Goal: Task Accomplishment & Management: Manage account settings

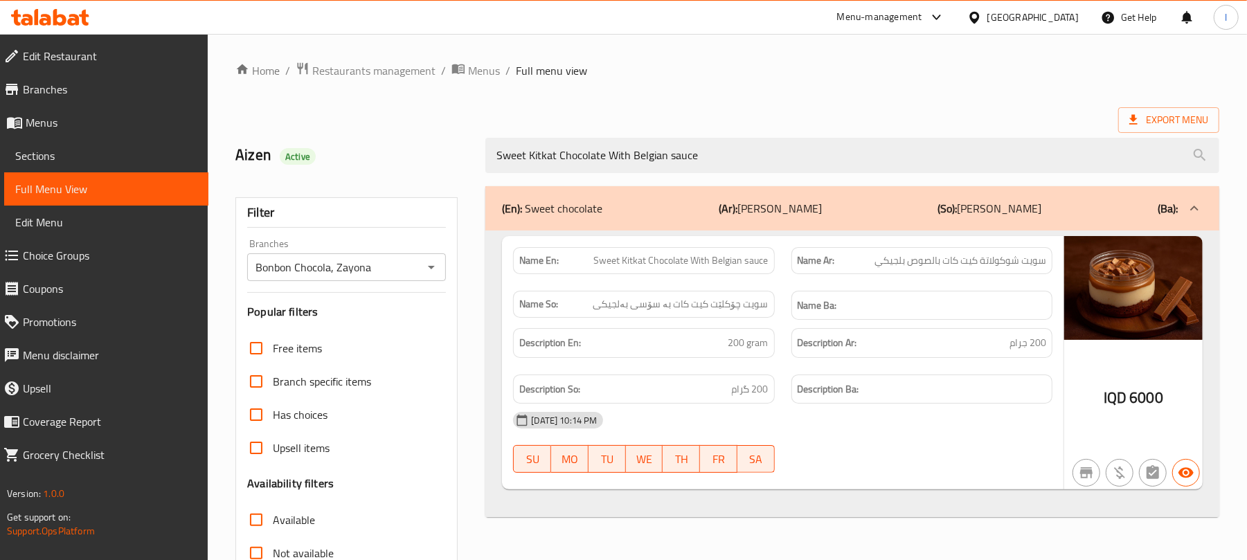
click at [78, 21] on icon at bounding box center [74, 20] width 12 height 12
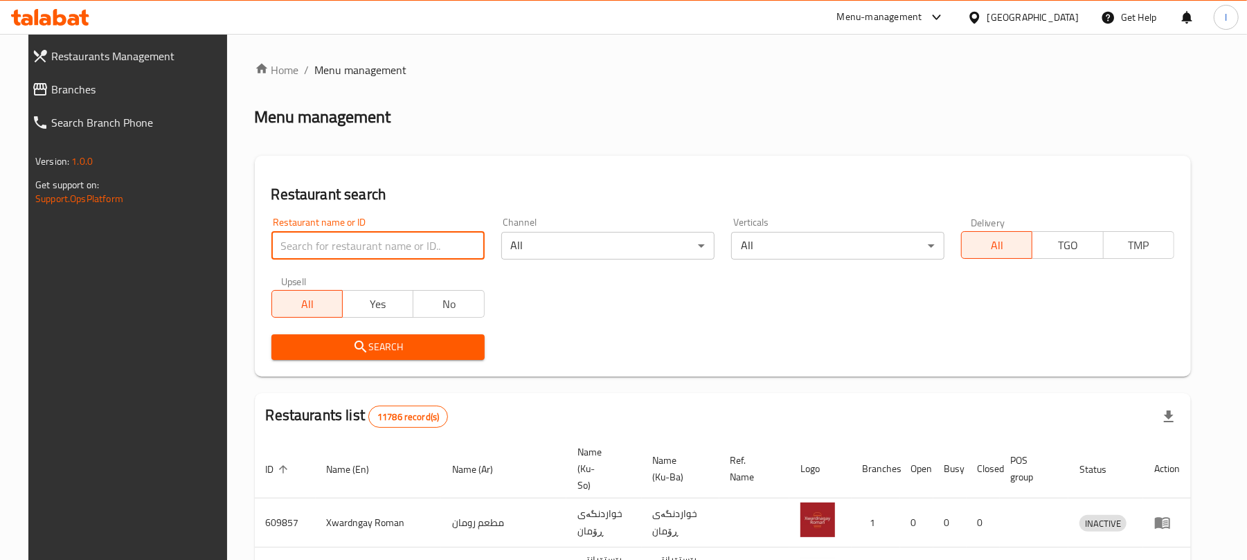
click at [305, 245] on input "search" at bounding box center [377, 246] width 213 height 28
paste input "Buna Shita"
type input "Buna Shita"
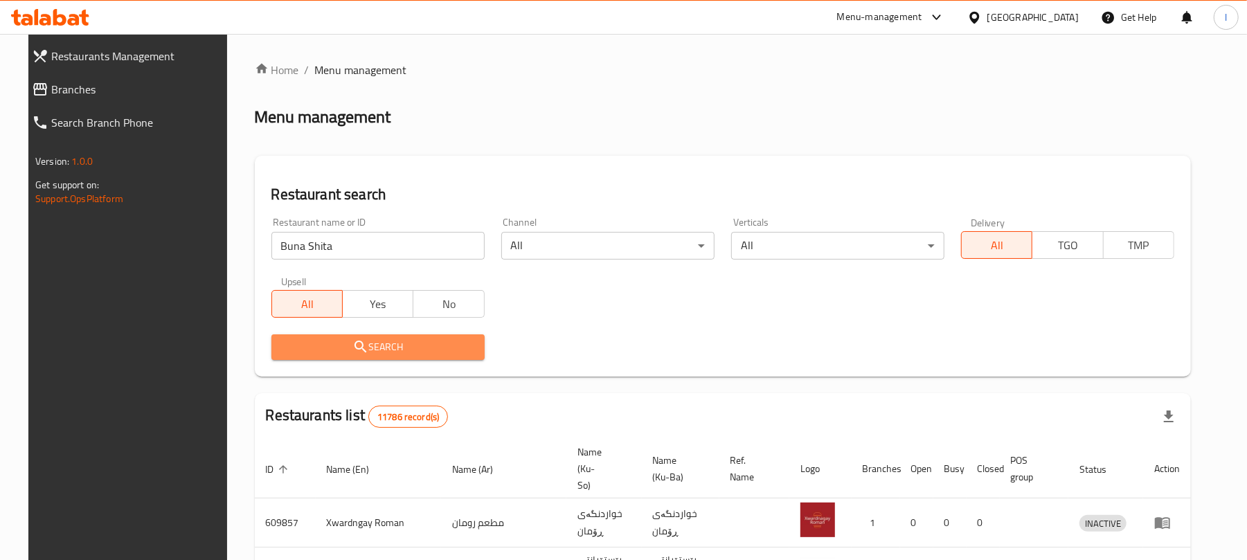
click at [338, 345] on span "Search" at bounding box center [378, 347] width 191 height 17
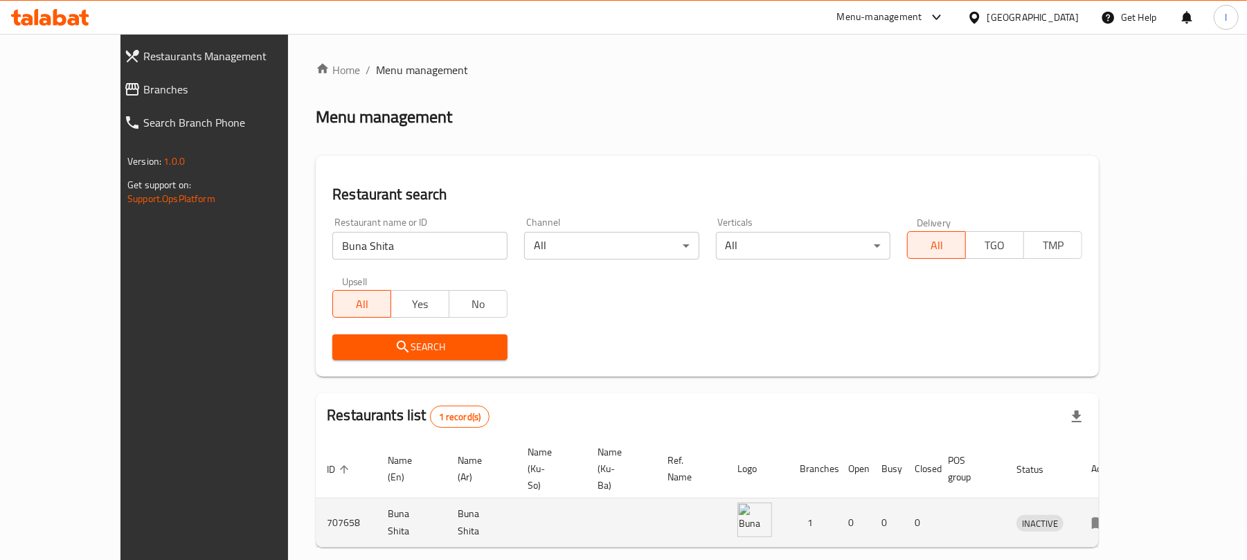
click at [1108, 515] on icon "enhanced table" at bounding box center [1099, 523] width 17 height 17
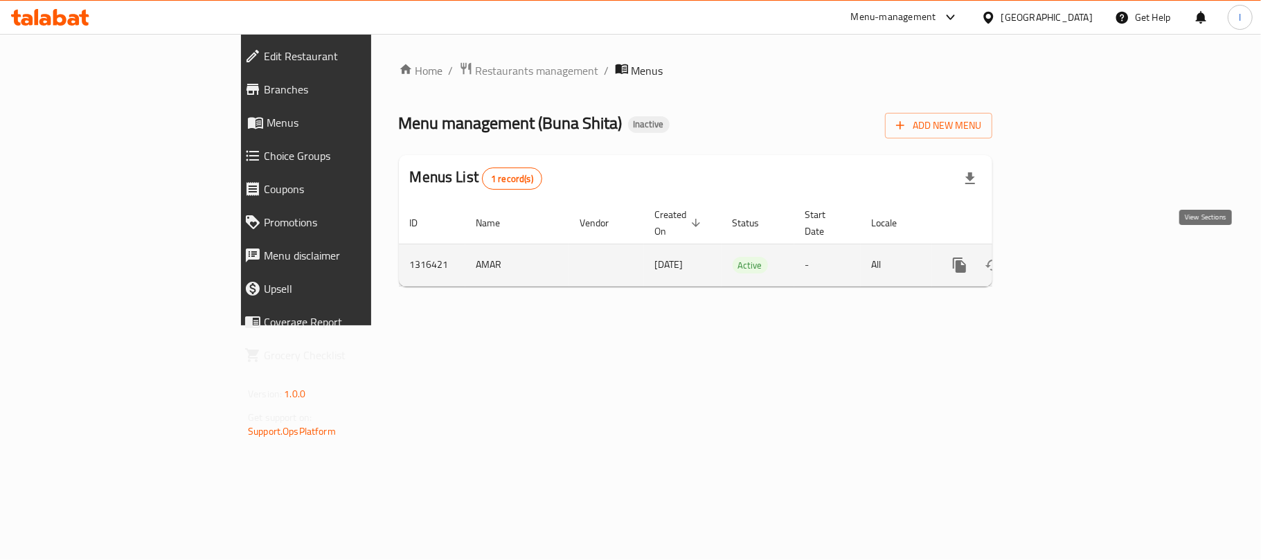
click at [1068, 257] on icon "enhanced table" at bounding box center [1059, 265] width 17 height 17
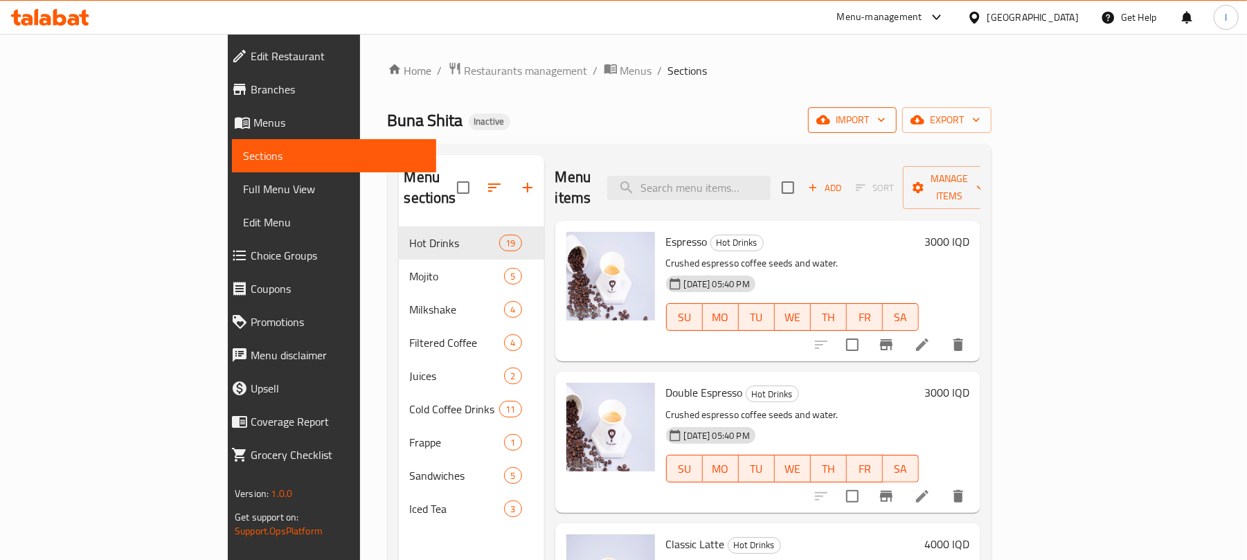
click at [886, 114] on span "import" at bounding box center [852, 119] width 66 height 17
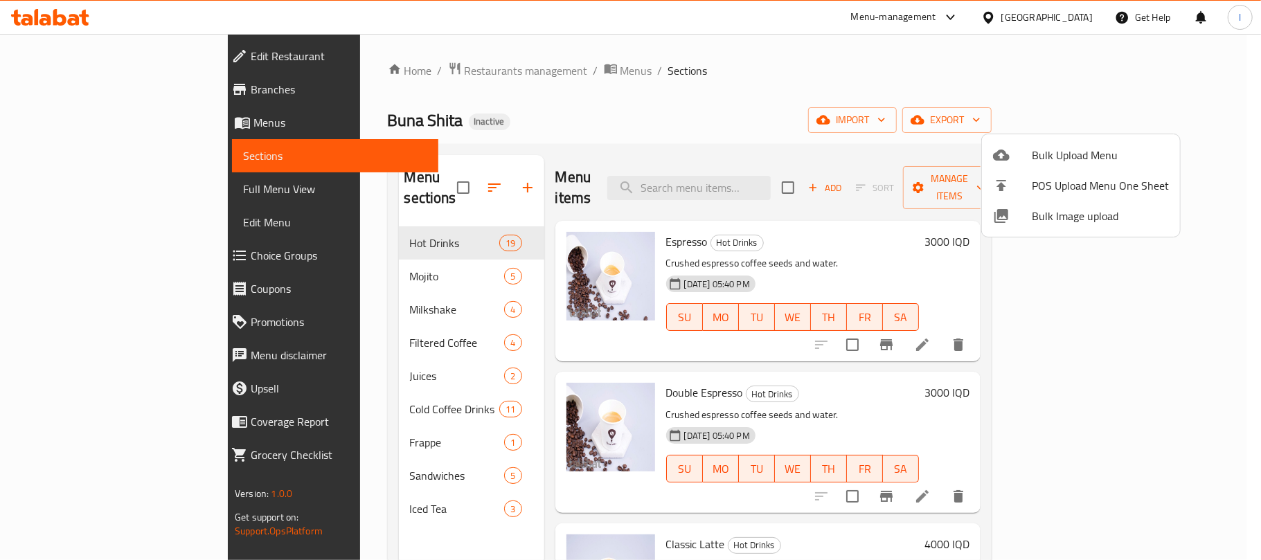
click at [1008, 147] on icon at bounding box center [1001, 155] width 17 height 17
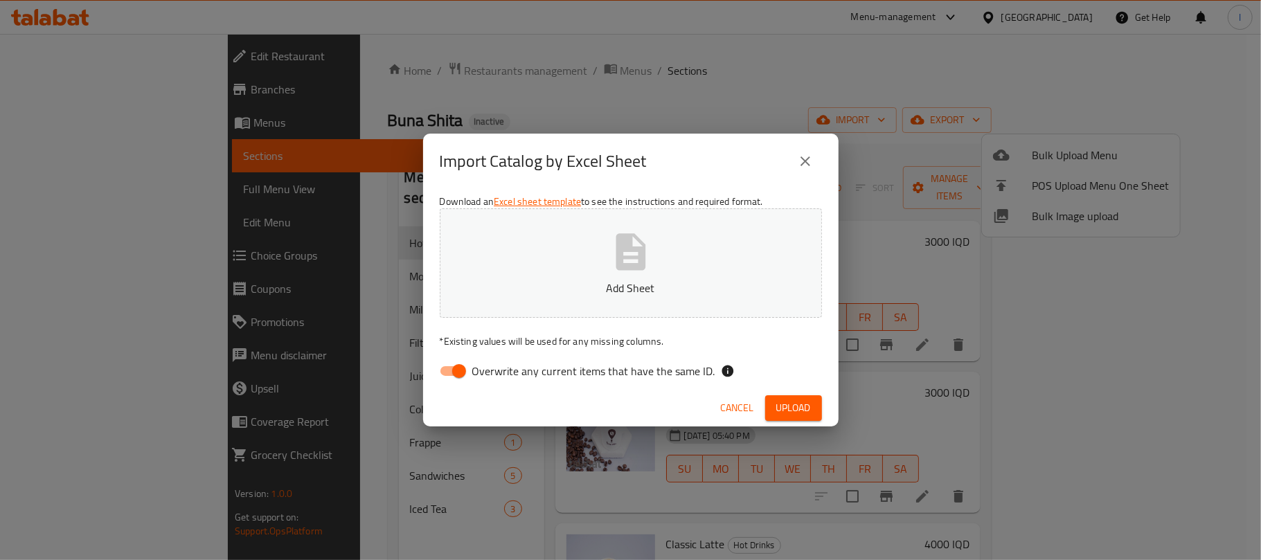
click at [453, 374] on input "Overwrite any current items that have the same ID." at bounding box center [459, 371] width 79 height 26
checkbox input "false"
click at [637, 263] on icon "button" at bounding box center [631, 252] width 44 height 44
click at [810, 408] on button "Upload" at bounding box center [793, 408] width 57 height 26
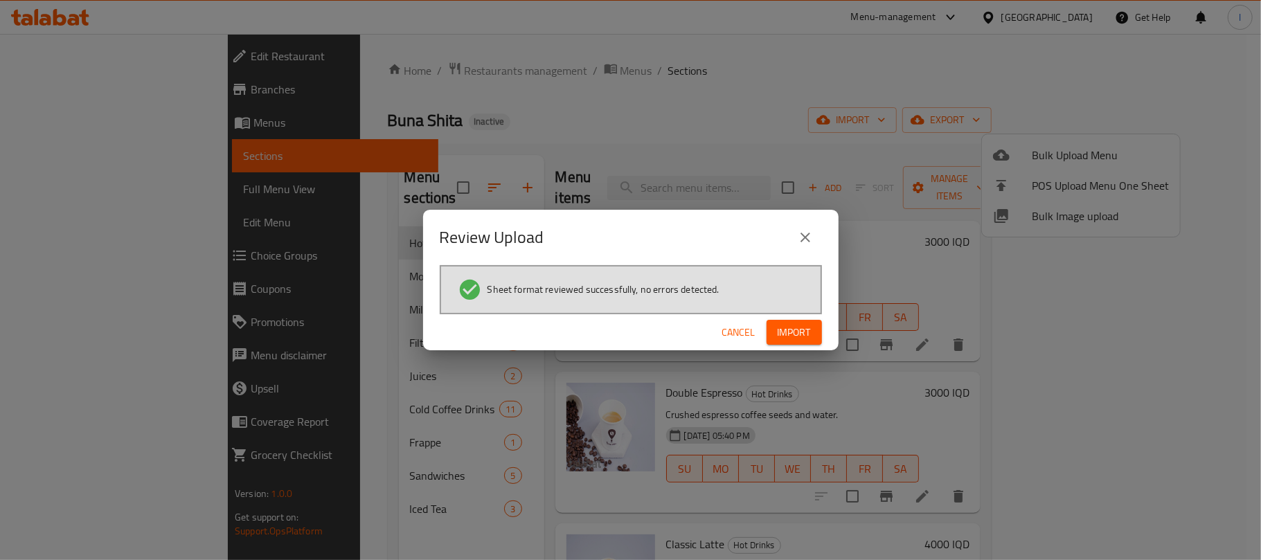
click at [791, 330] on span "Import" at bounding box center [794, 332] width 33 height 17
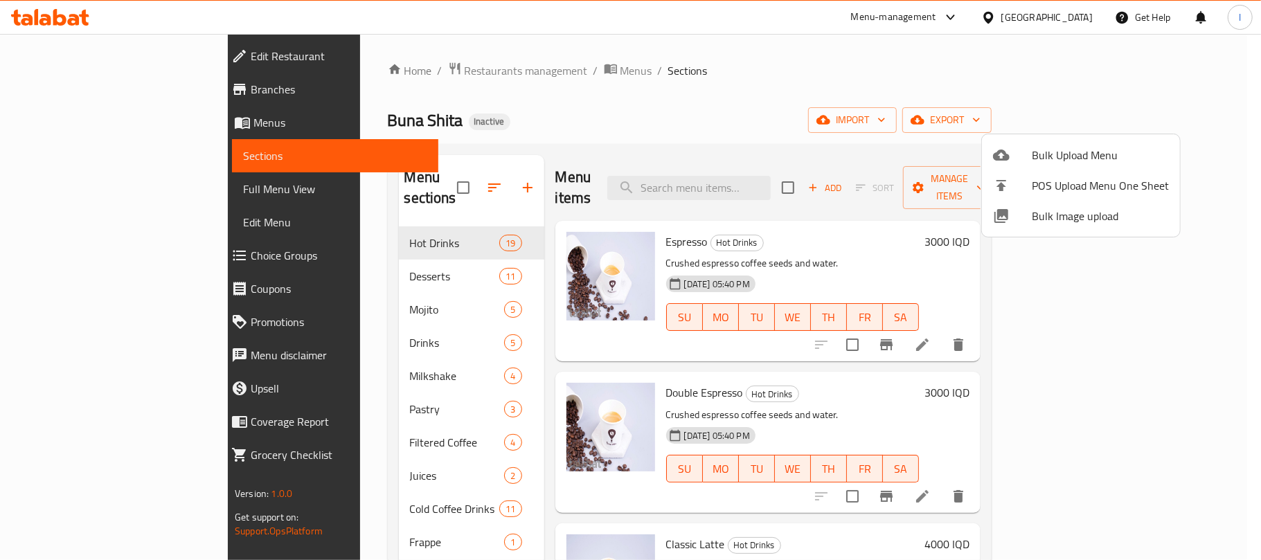
click at [684, 31] on div at bounding box center [630, 280] width 1261 height 560
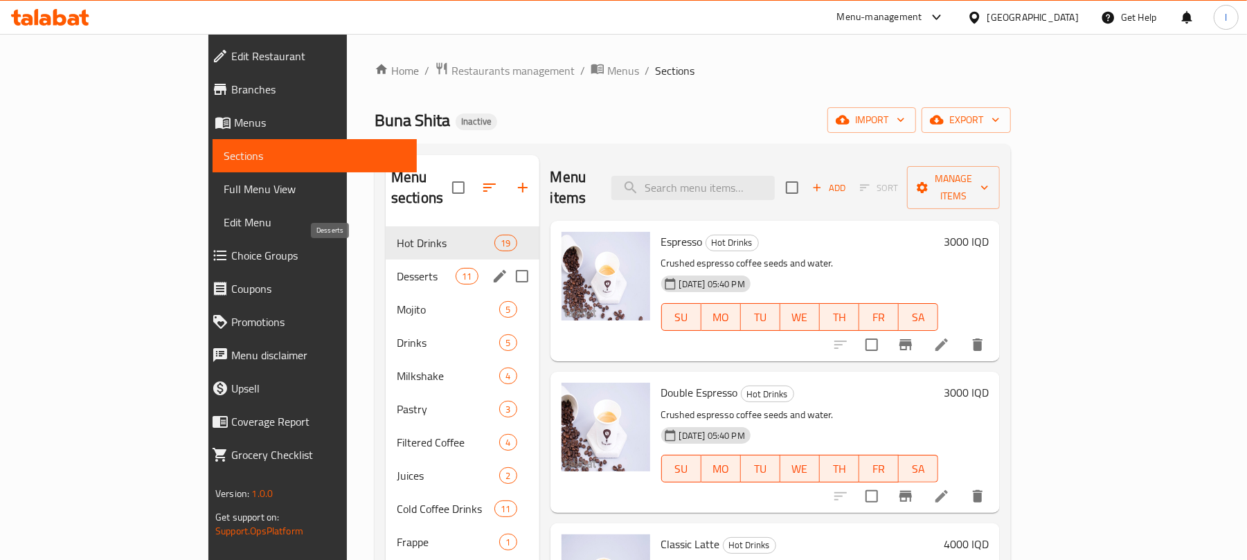
click at [397, 268] on span "Desserts" at bounding box center [426, 276] width 59 height 17
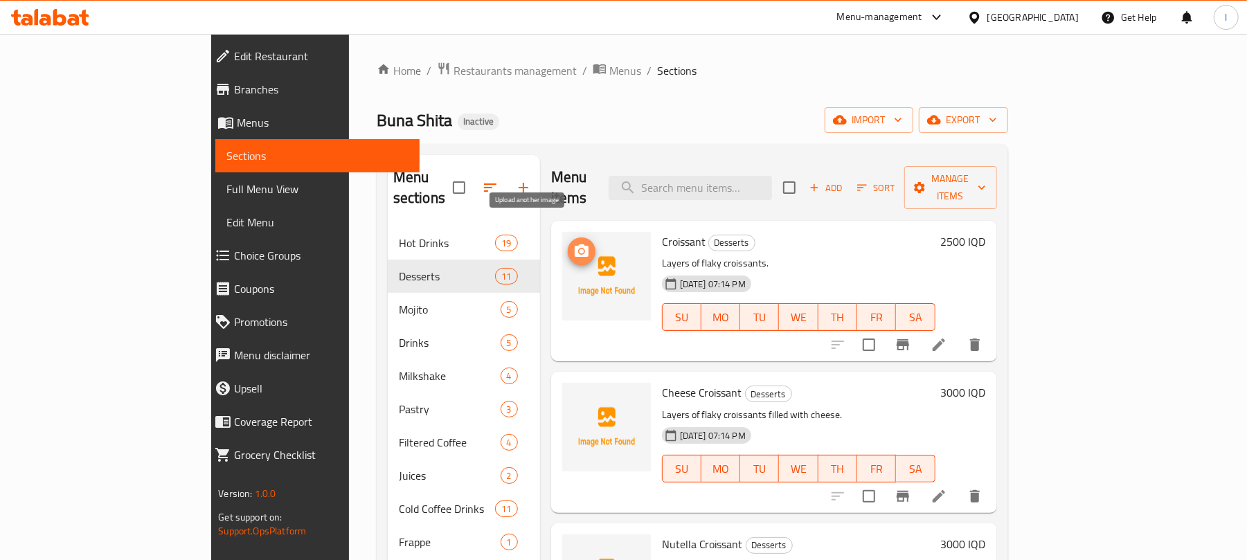
click at [568, 243] on span "upload picture" at bounding box center [582, 251] width 28 height 17
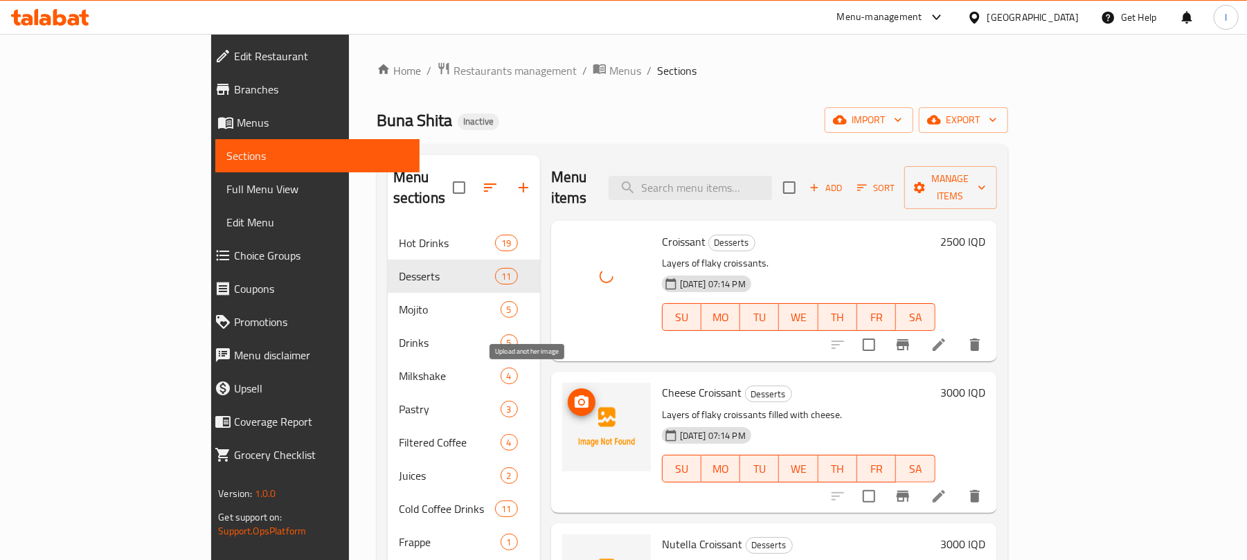
click at [568, 394] on span "upload picture" at bounding box center [582, 402] width 28 height 17
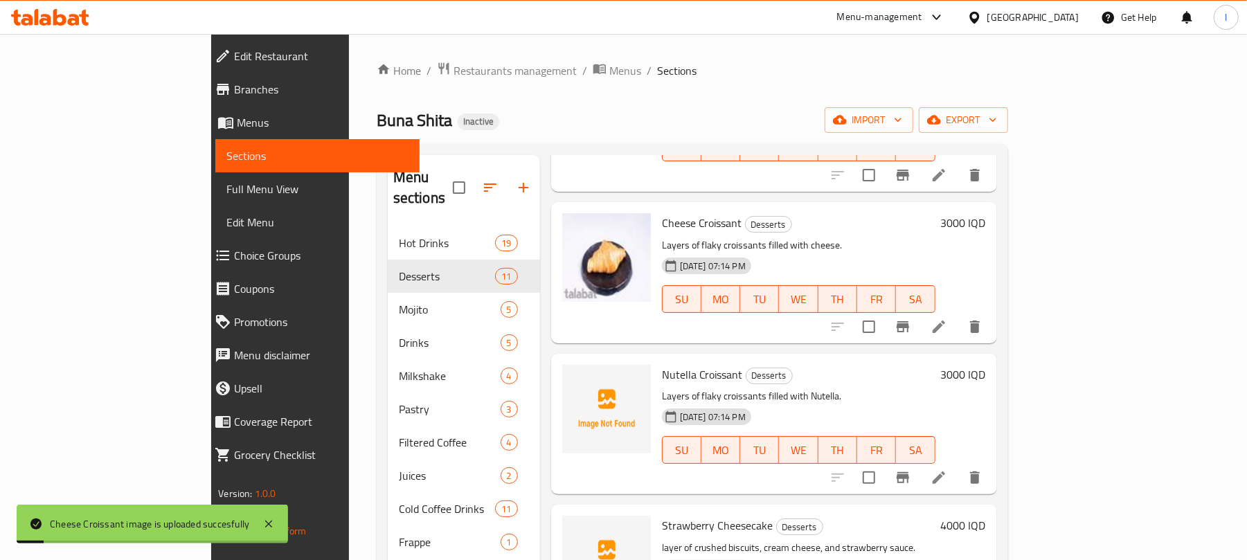
scroll to position [339, 0]
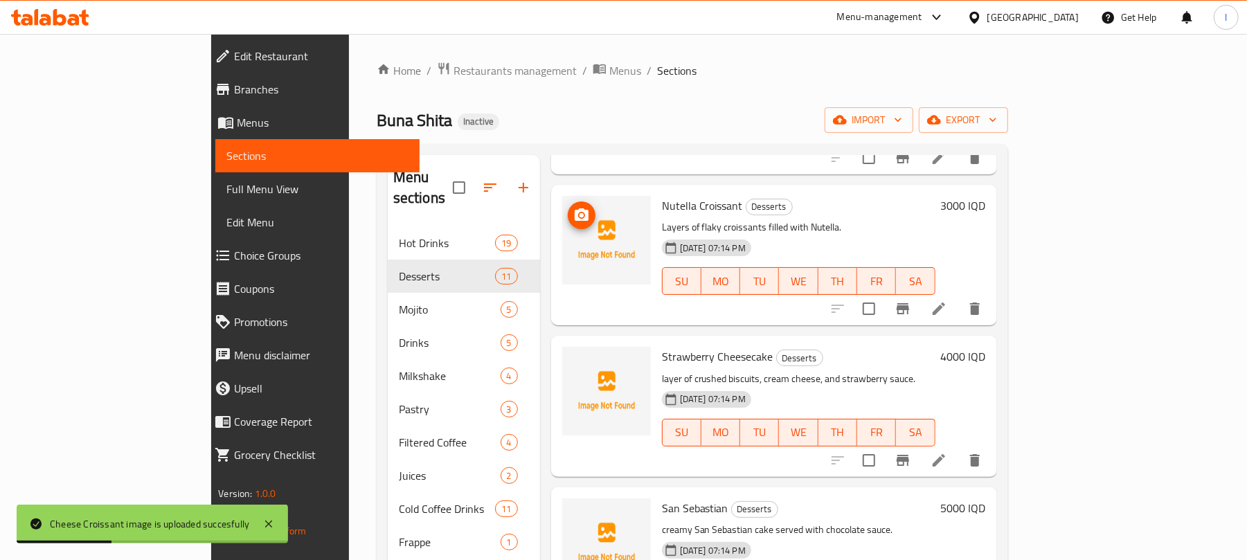
click at [575, 208] on icon "upload picture" at bounding box center [582, 214] width 14 height 12
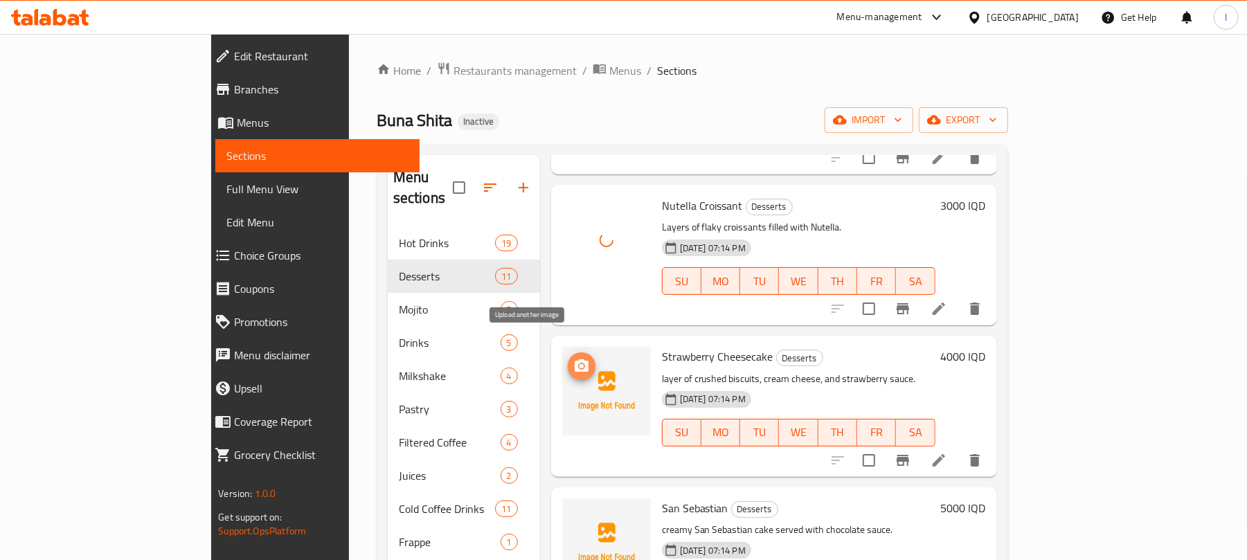
click at [575, 359] on icon "upload picture" at bounding box center [582, 365] width 14 height 12
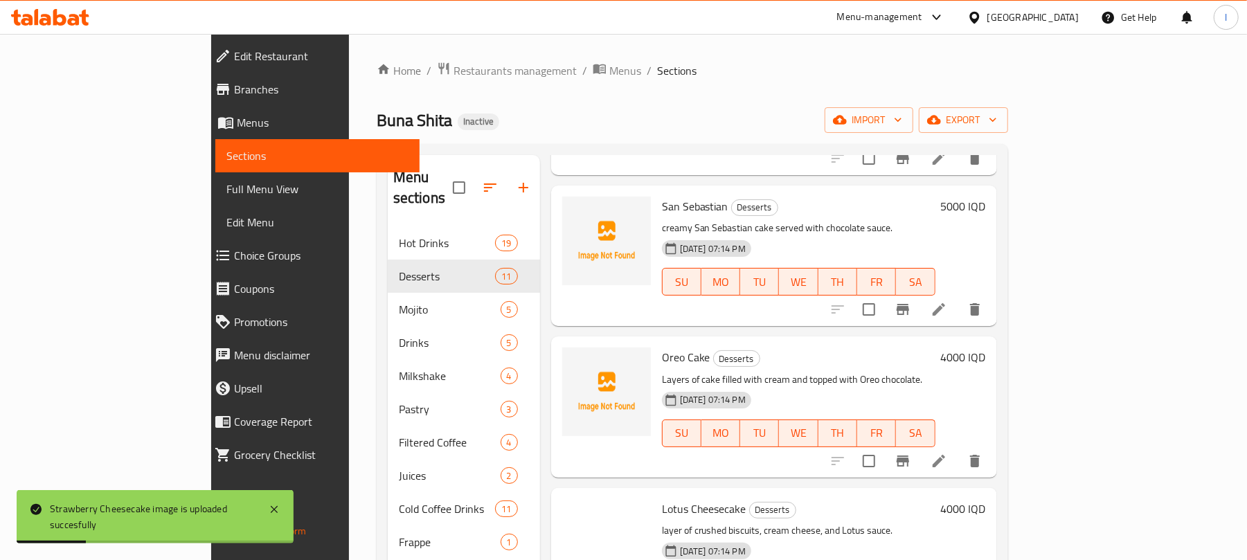
scroll to position [677, 0]
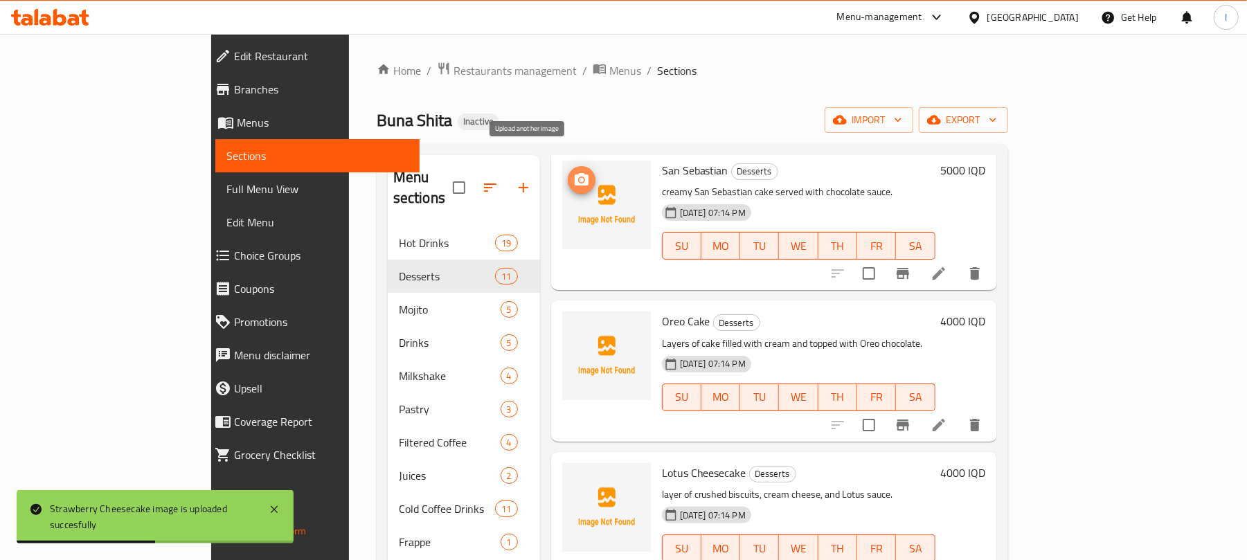
click at [575, 173] on icon "upload picture" at bounding box center [582, 179] width 14 height 12
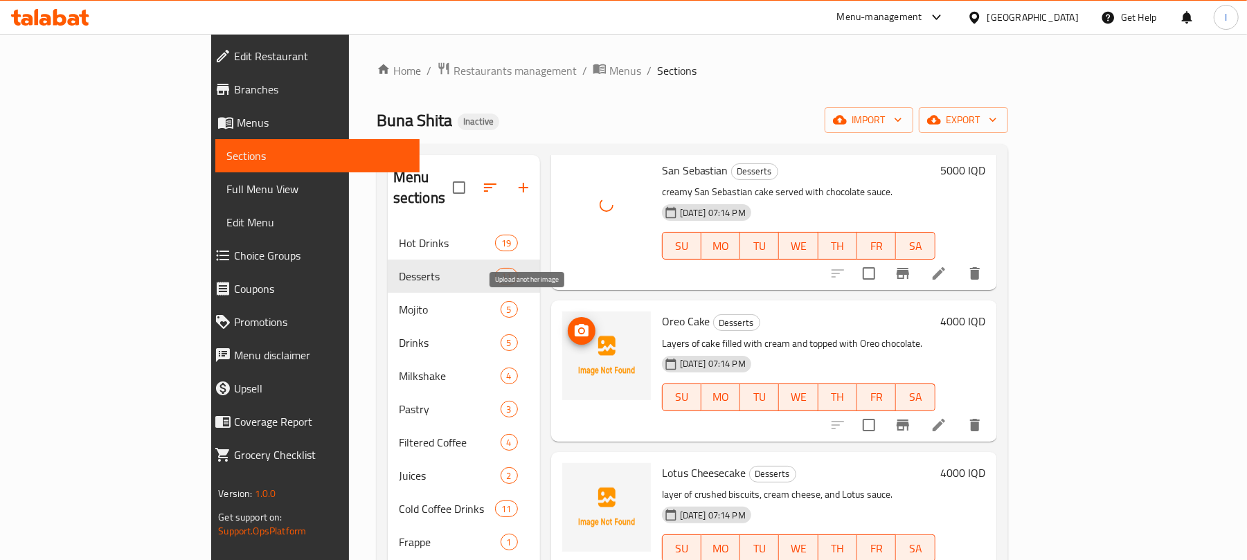
click at [573, 323] on icon "upload picture" at bounding box center [581, 331] width 17 height 17
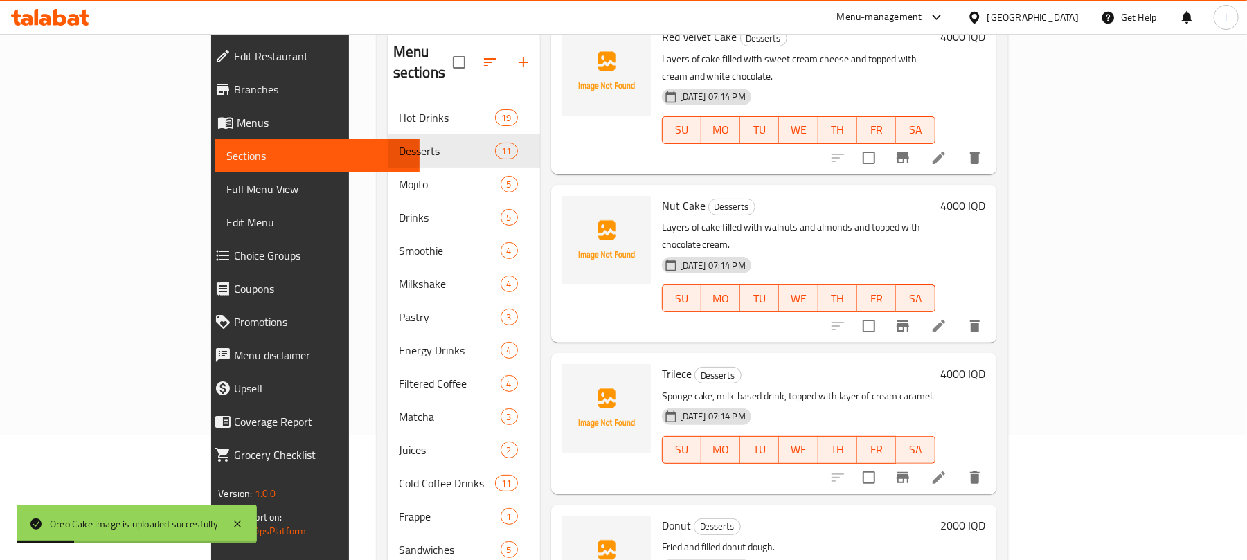
scroll to position [195, 0]
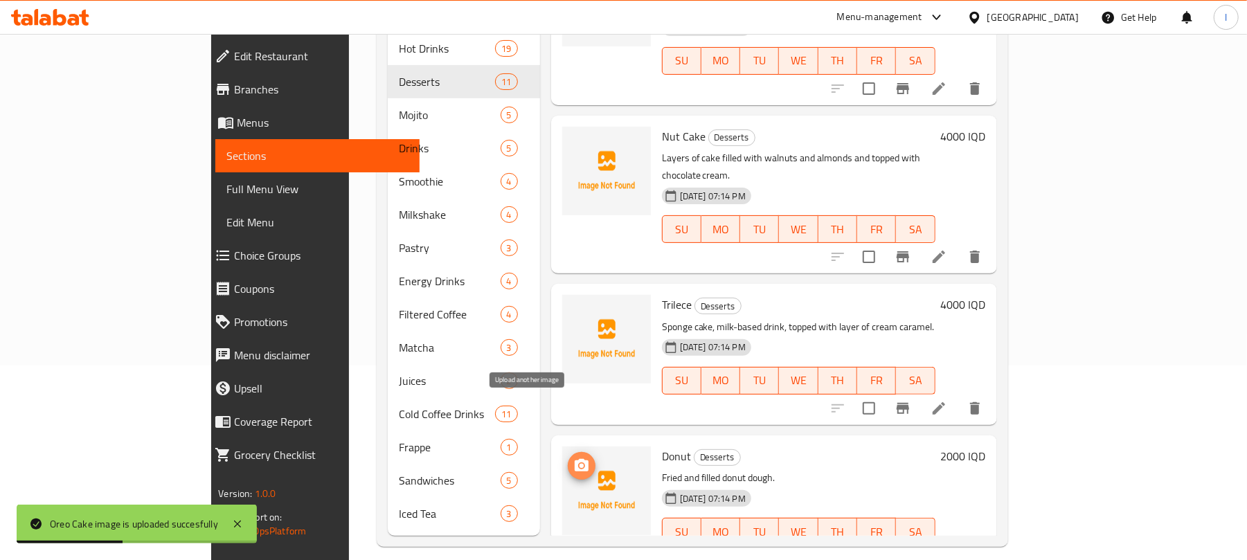
click at [579, 463] on circle "upload picture" at bounding box center [581, 465] width 4 height 4
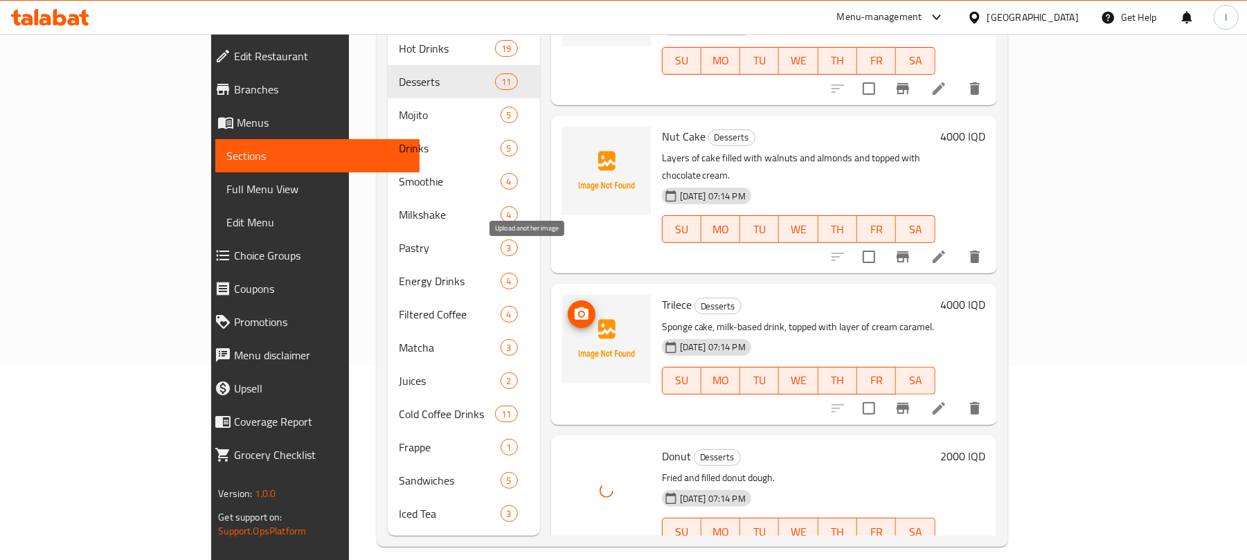
click at [573, 306] on icon "upload picture" at bounding box center [581, 314] width 17 height 17
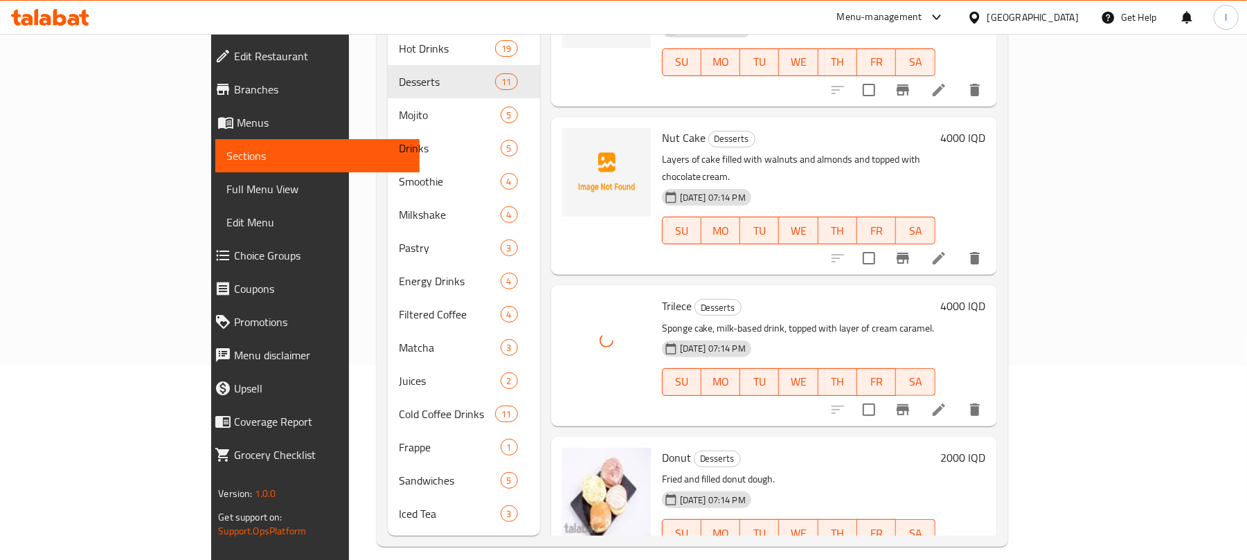
scroll to position [1138, 0]
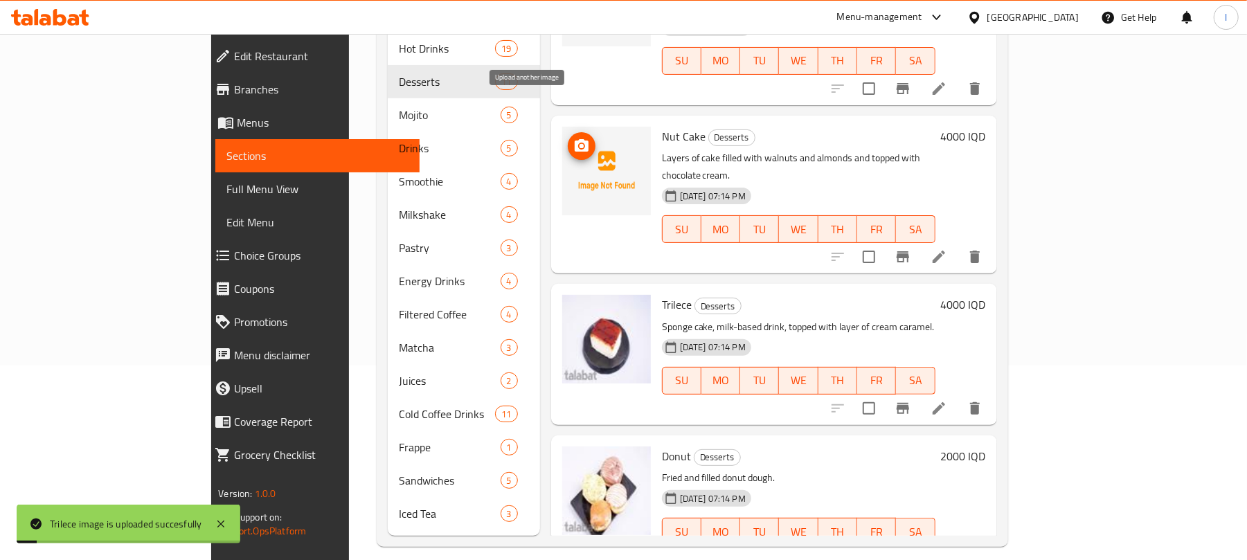
click at [573, 138] on icon "upload picture" at bounding box center [581, 146] width 17 height 17
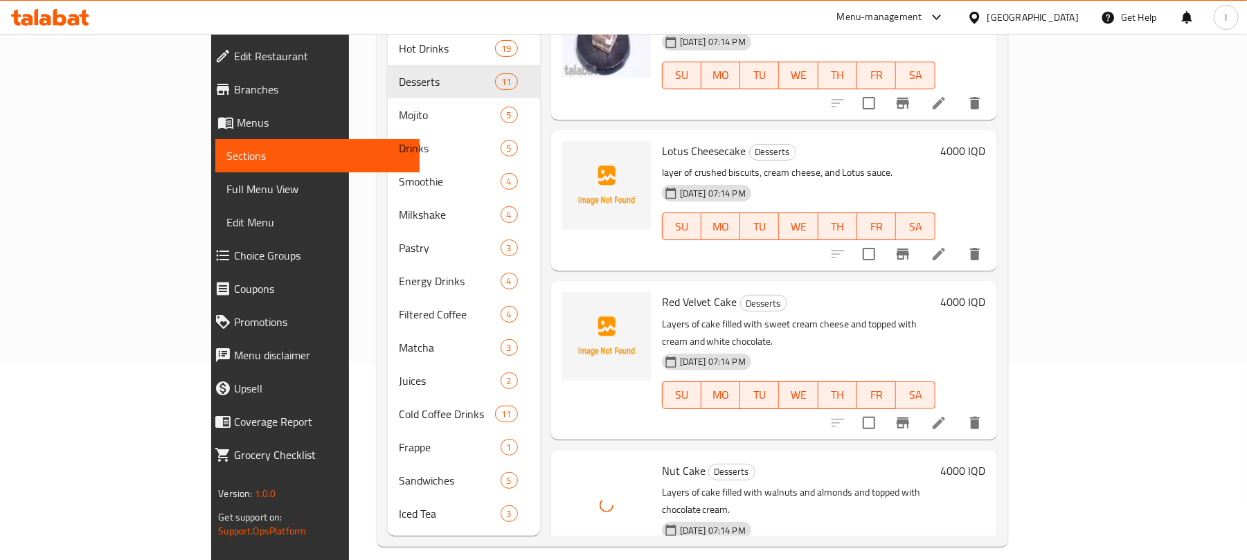
scroll to position [799, 0]
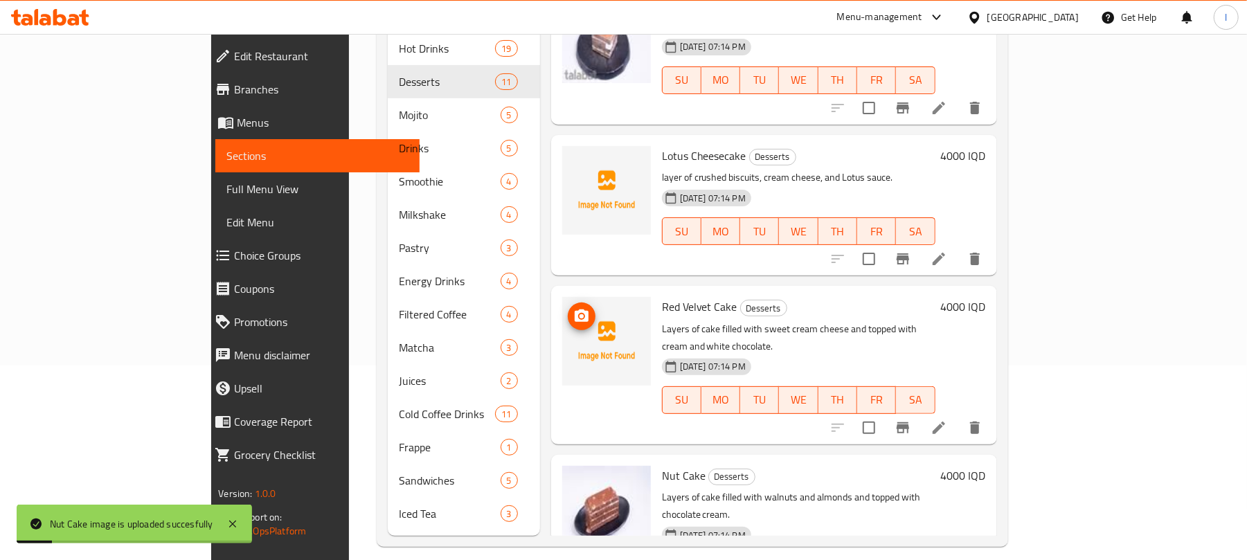
click at [573, 308] on icon "upload picture" at bounding box center [581, 316] width 17 height 17
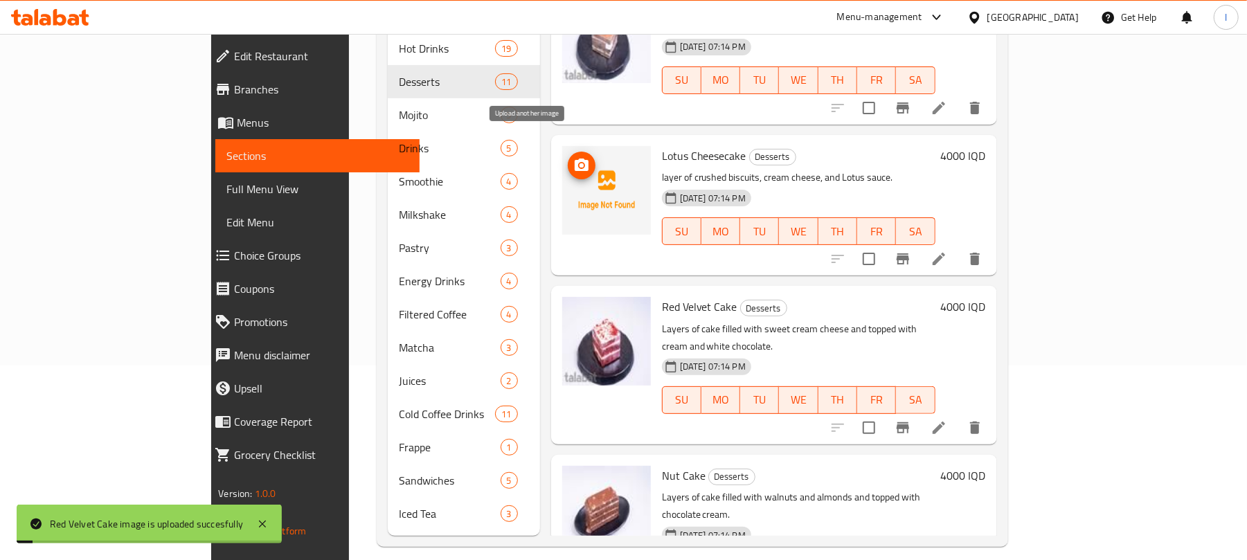
click at [568, 157] on span "upload picture" at bounding box center [582, 165] width 28 height 17
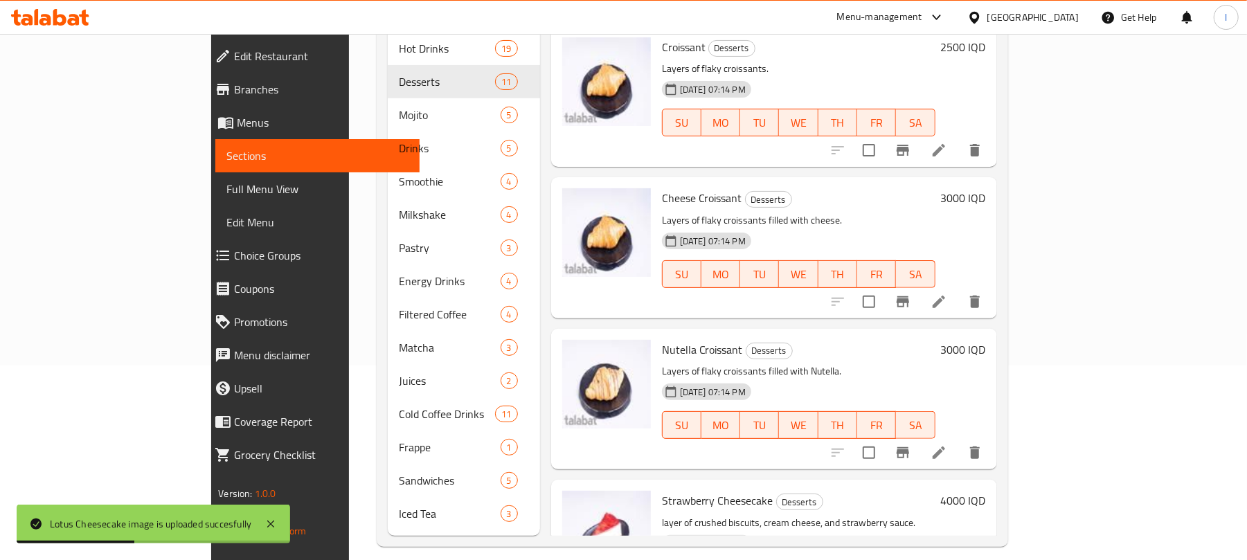
scroll to position [0, 0]
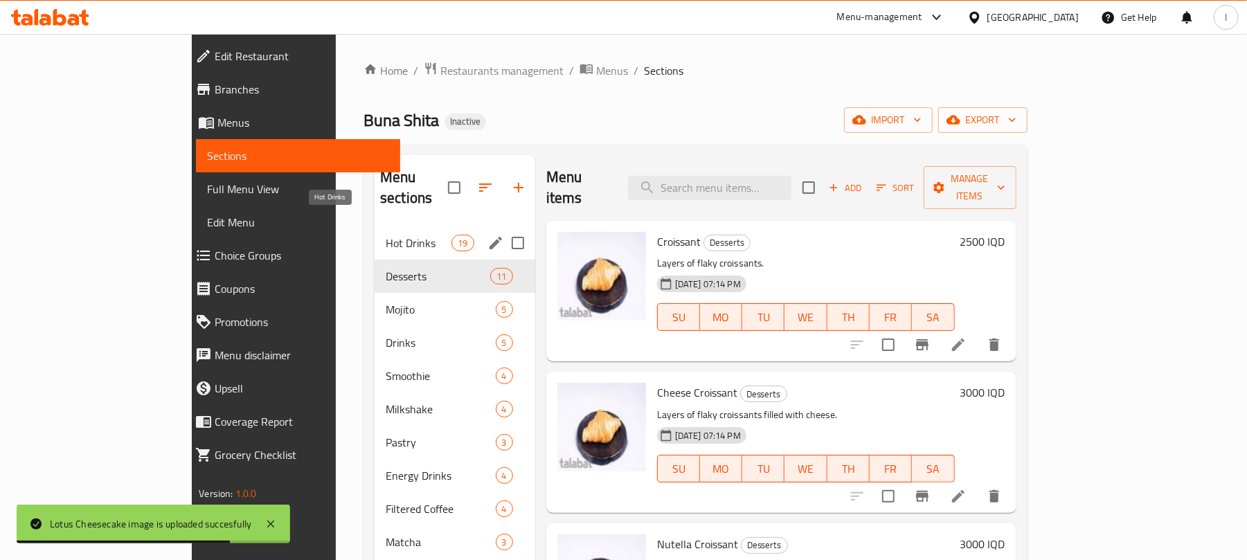
click at [386, 235] on span "Hot Drinks" at bounding box center [419, 243] width 66 height 17
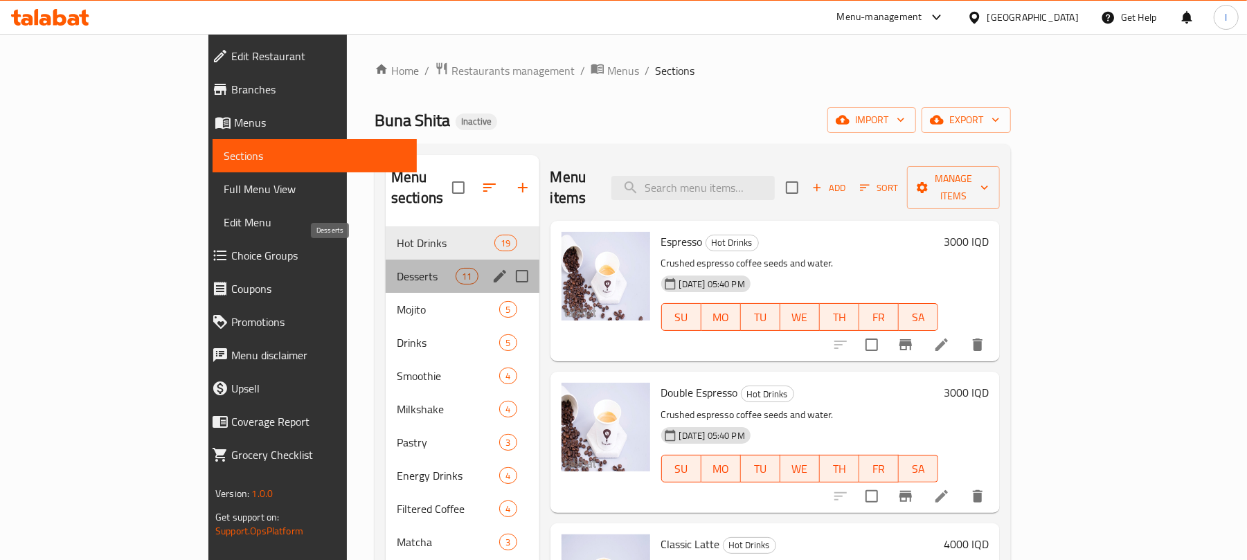
click at [397, 268] on span "Desserts" at bounding box center [426, 276] width 59 height 17
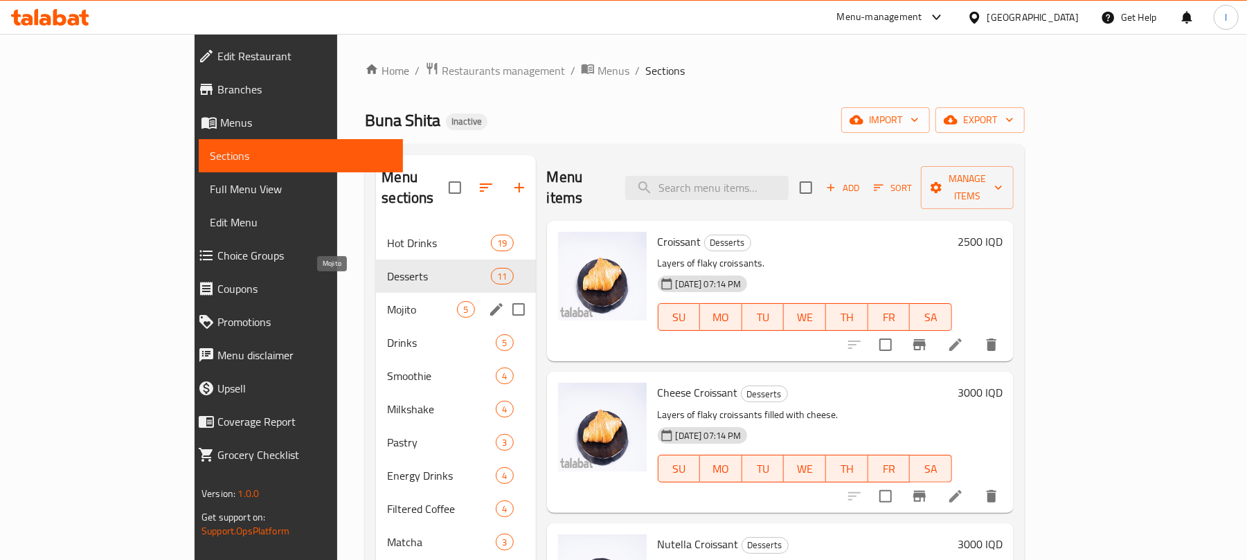
click at [387, 301] on span "Mojito" at bounding box center [422, 309] width 70 height 17
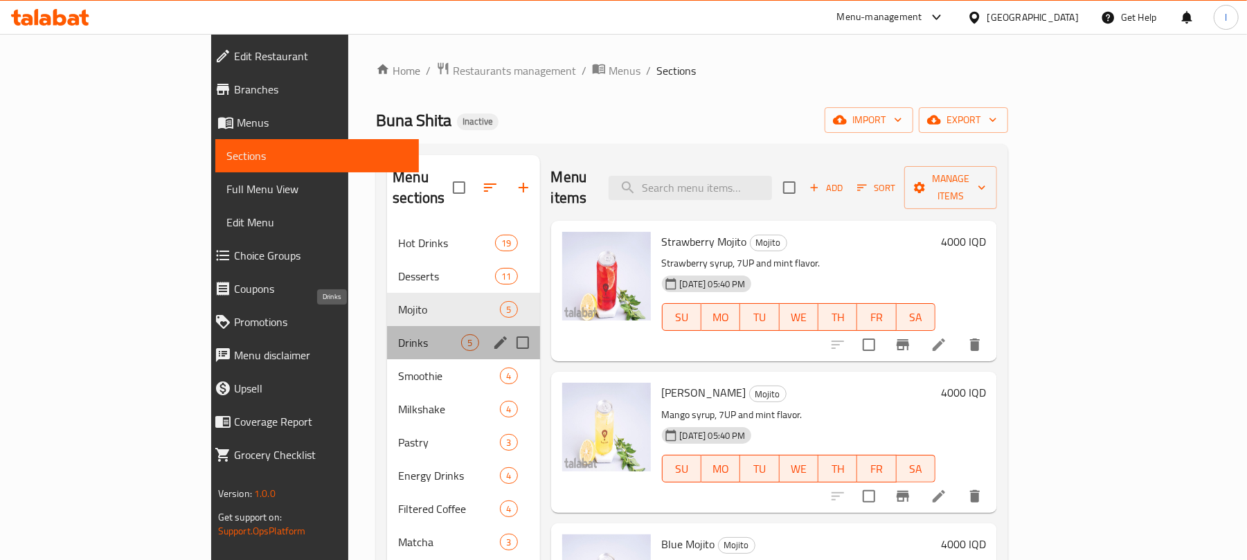
click at [398, 334] on span "Drinks" at bounding box center [429, 342] width 63 height 17
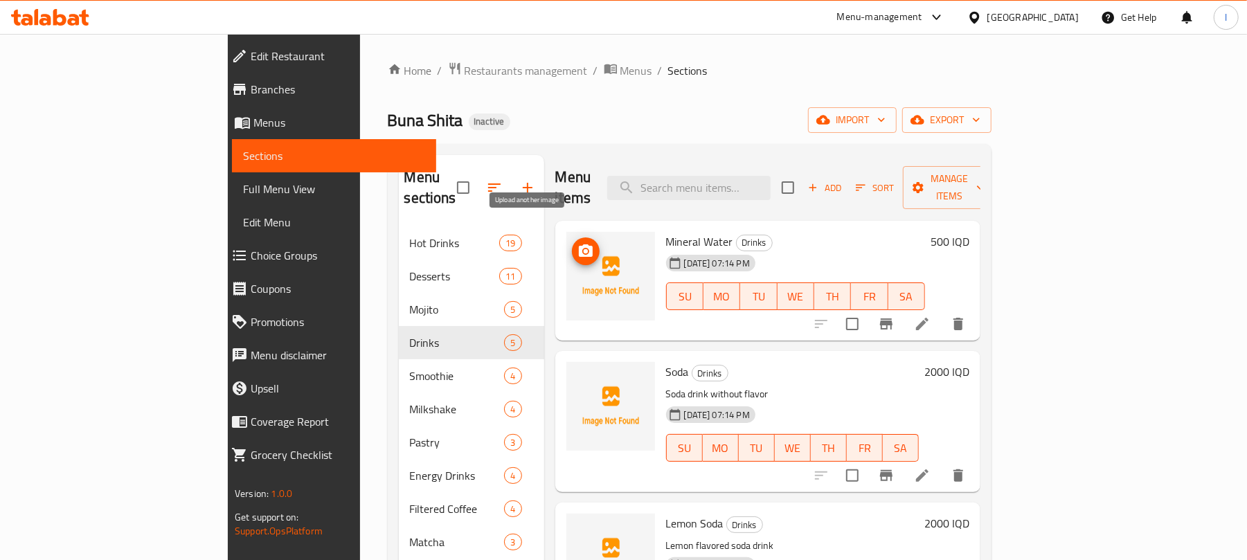
click at [578, 243] on icon "upload picture" at bounding box center [586, 251] width 17 height 17
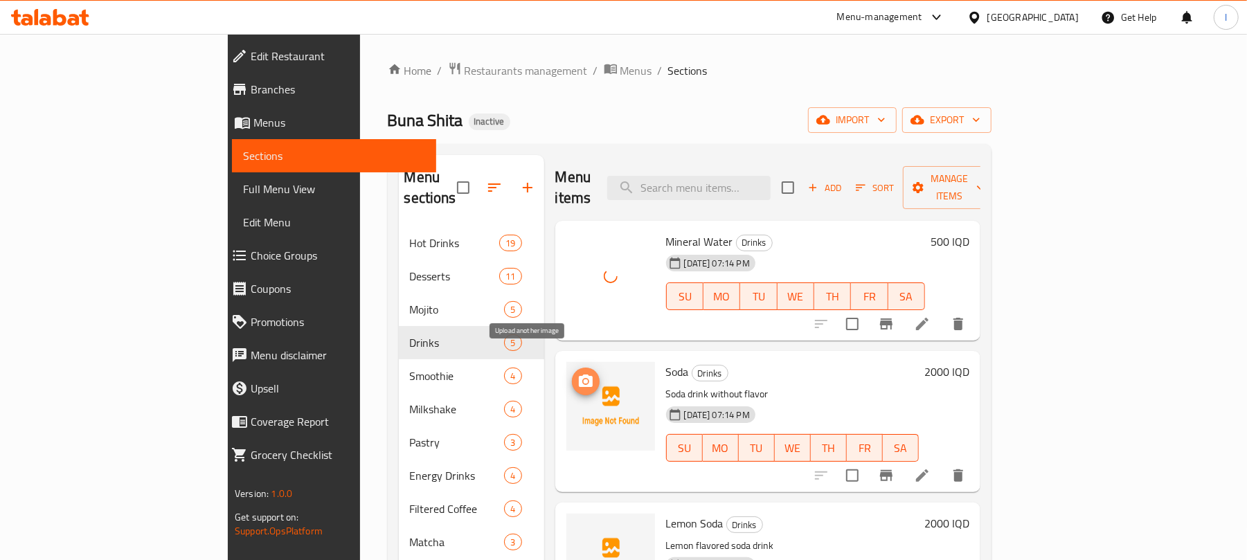
click at [583, 379] on circle "upload picture" at bounding box center [585, 381] width 4 height 4
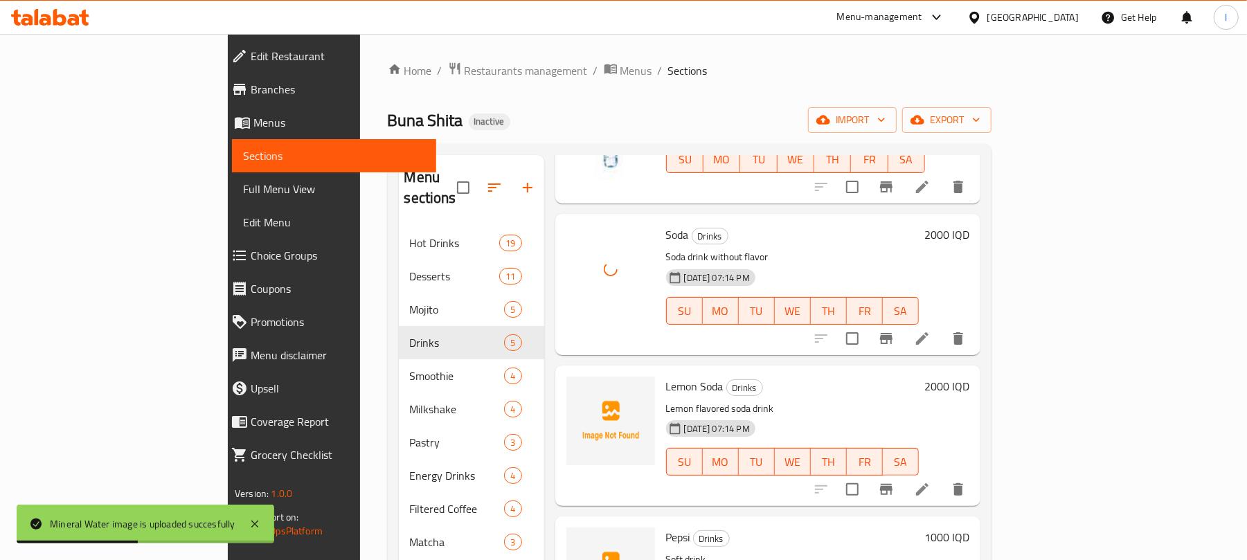
scroll to position [209, 0]
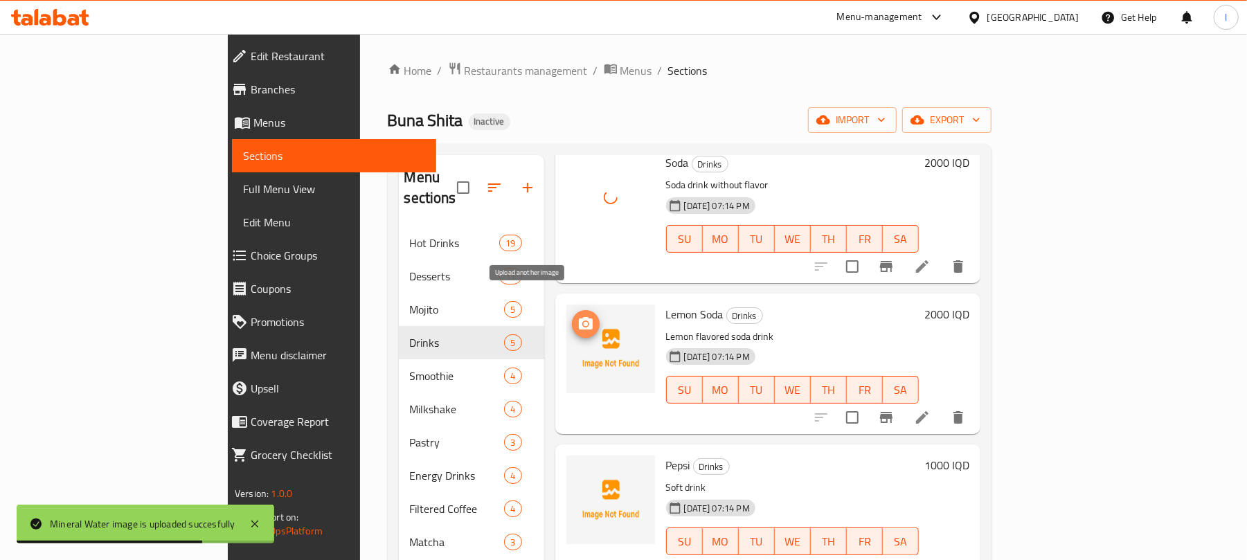
click at [572, 312] on button "upload picture" at bounding box center [586, 324] width 28 height 28
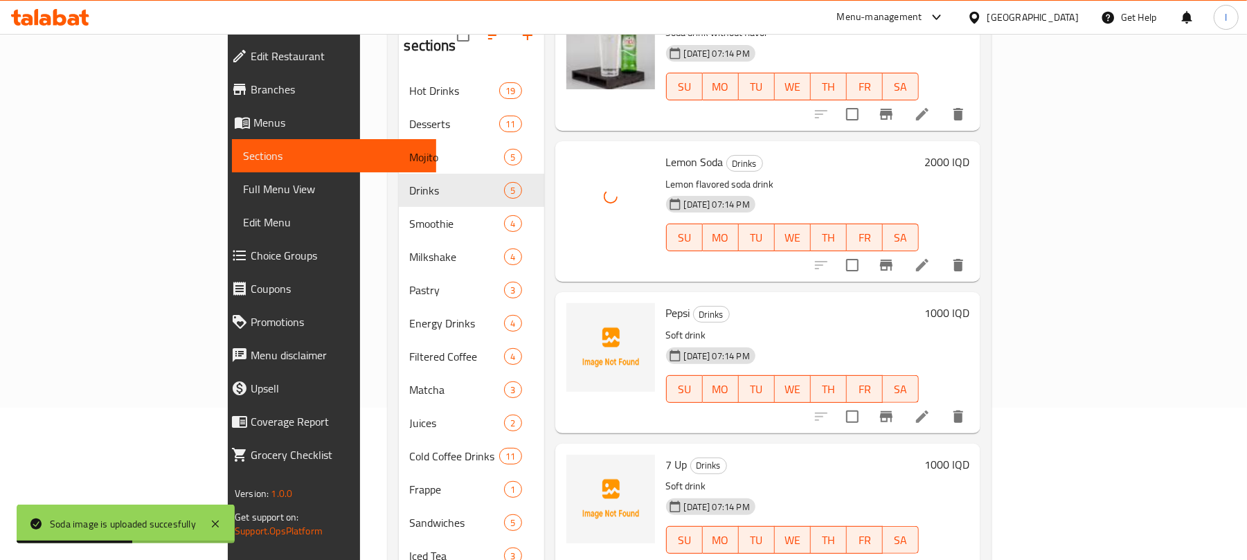
scroll to position [195, 0]
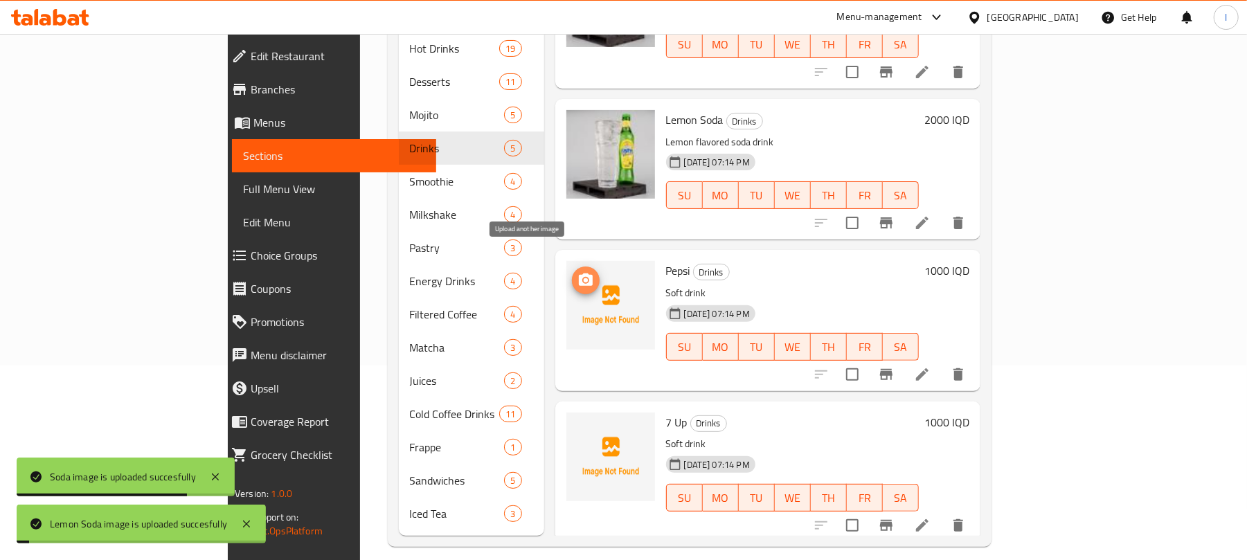
click at [578, 272] on icon "upload picture" at bounding box center [586, 280] width 17 height 17
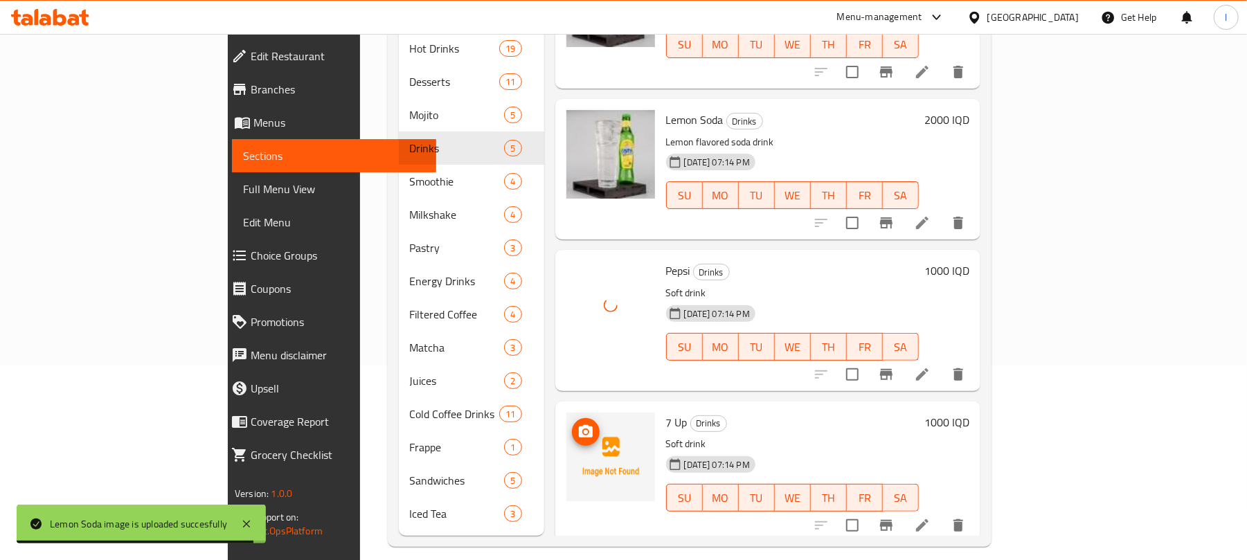
click at [579, 425] on icon "upload picture" at bounding box center [586, 431] width 14 height 12
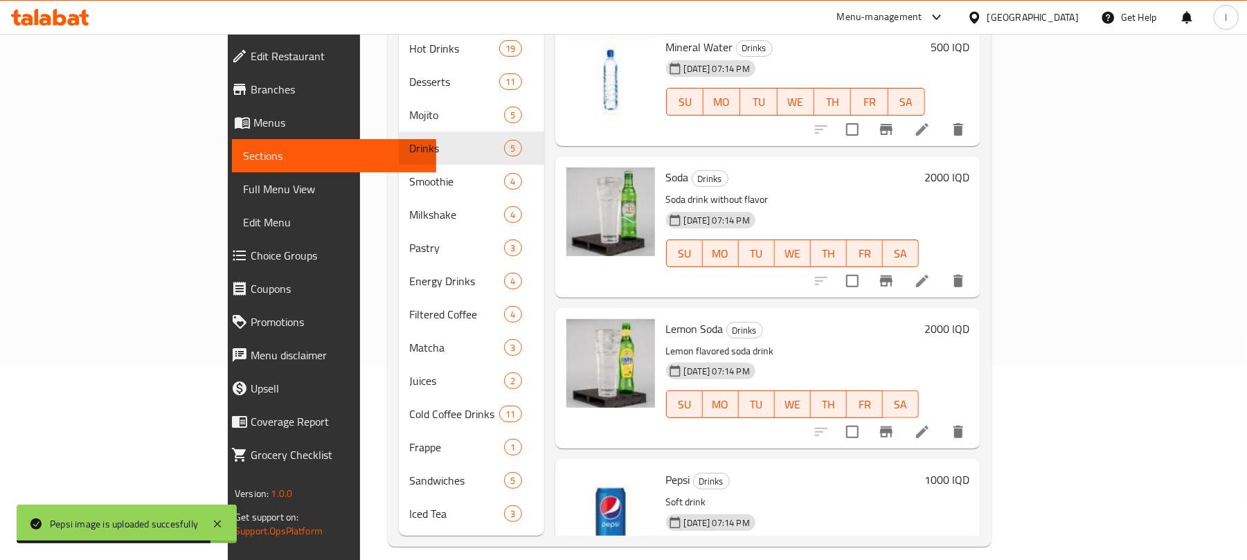
scroll to position [0, 0]
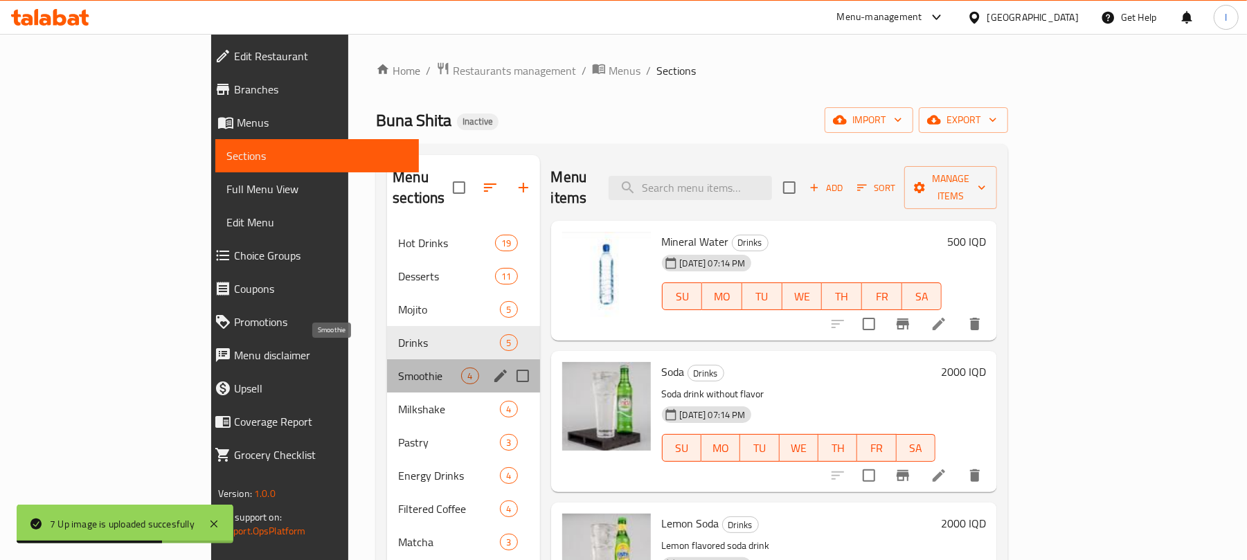
click at [398, 368] on span "Smoothie" at bounding box center [429, 376] width 63 height 17
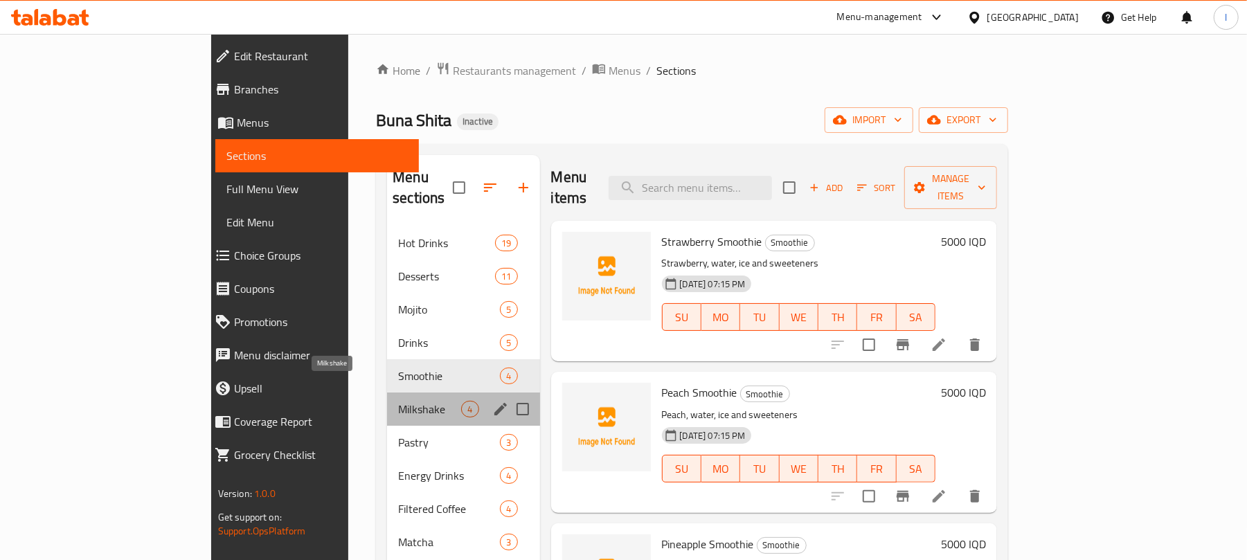
click at [398, 401] on span "Milkshake" at bounding box center [429, 409] width 63 height 17
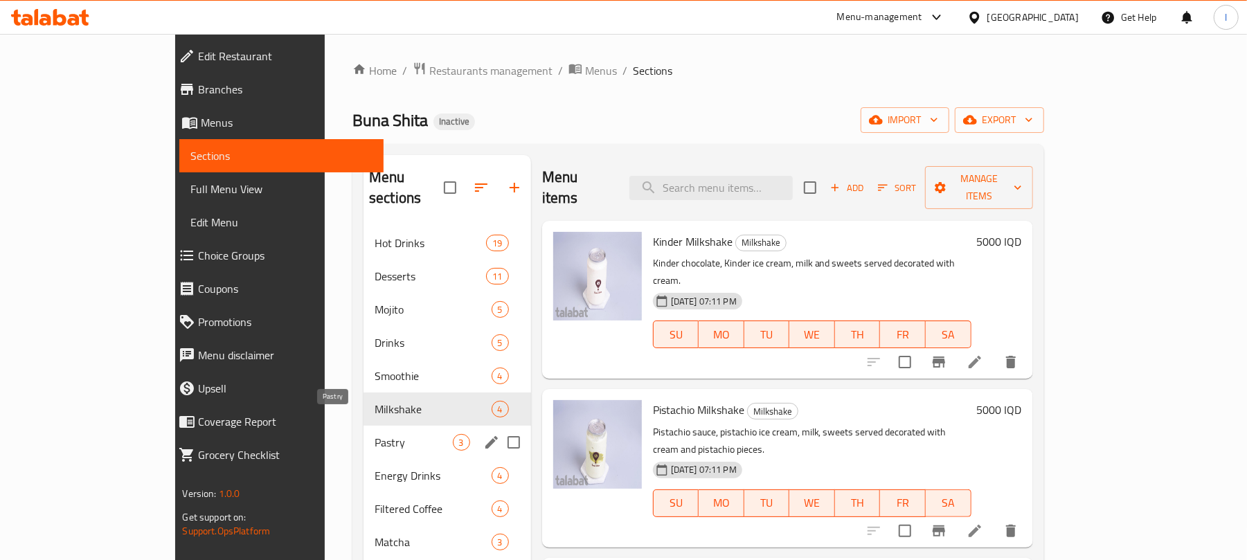
click at [375, 434] on span "Pastry" at bounding box center [414, 442] width 78 height 17
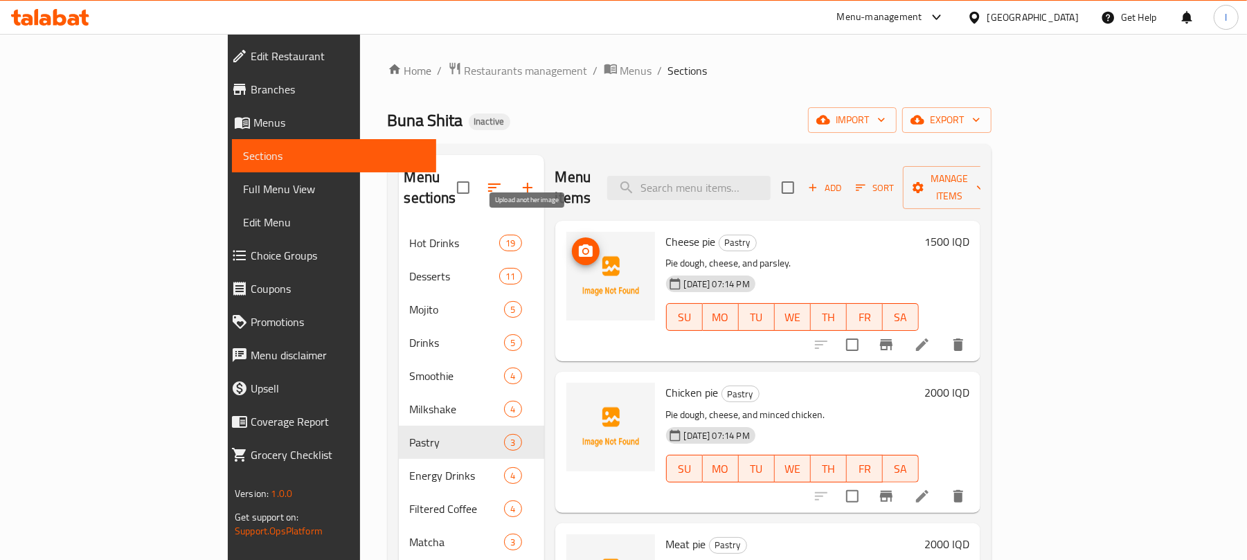
click at [578, 243] on icon "upload picture" at bounding box center [586, 251] width 17 height 17
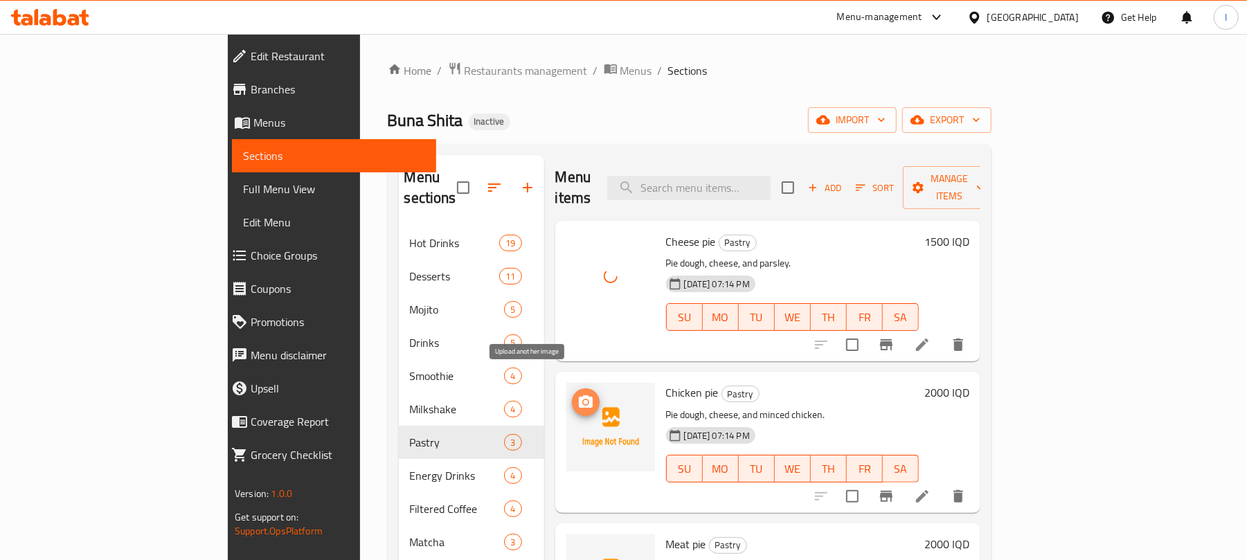
click at [579, 395] on icon "upload picture" at bounding box center [586, 401] width 14 height 12
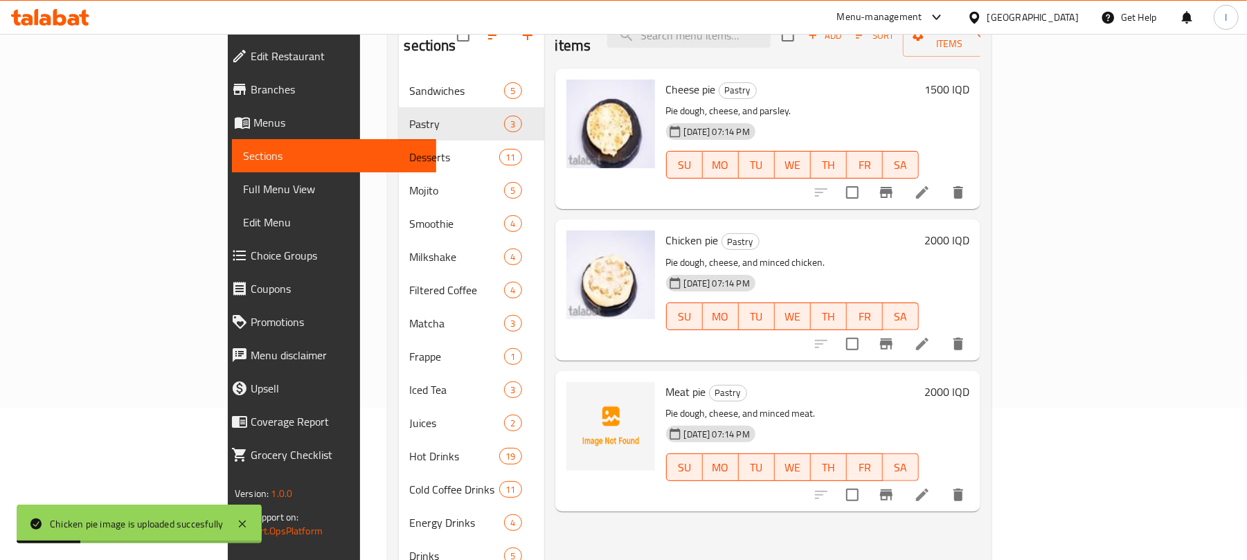
scroll to position [195, 0]
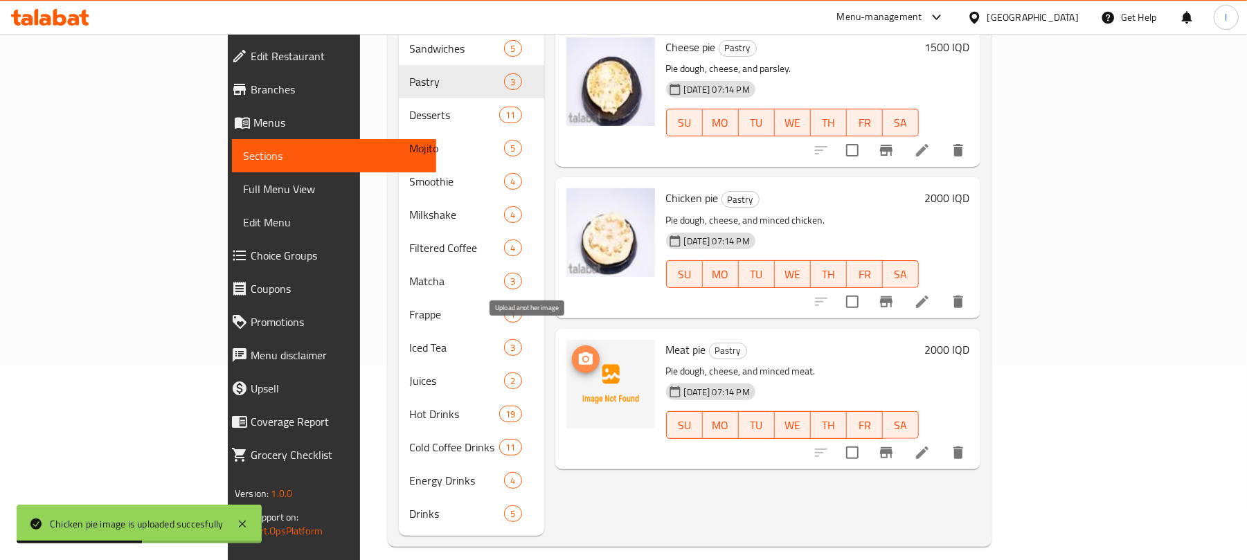
click at [578, 351] on icon "upload picture" at bounding box center [586, 359] width 17 height 17
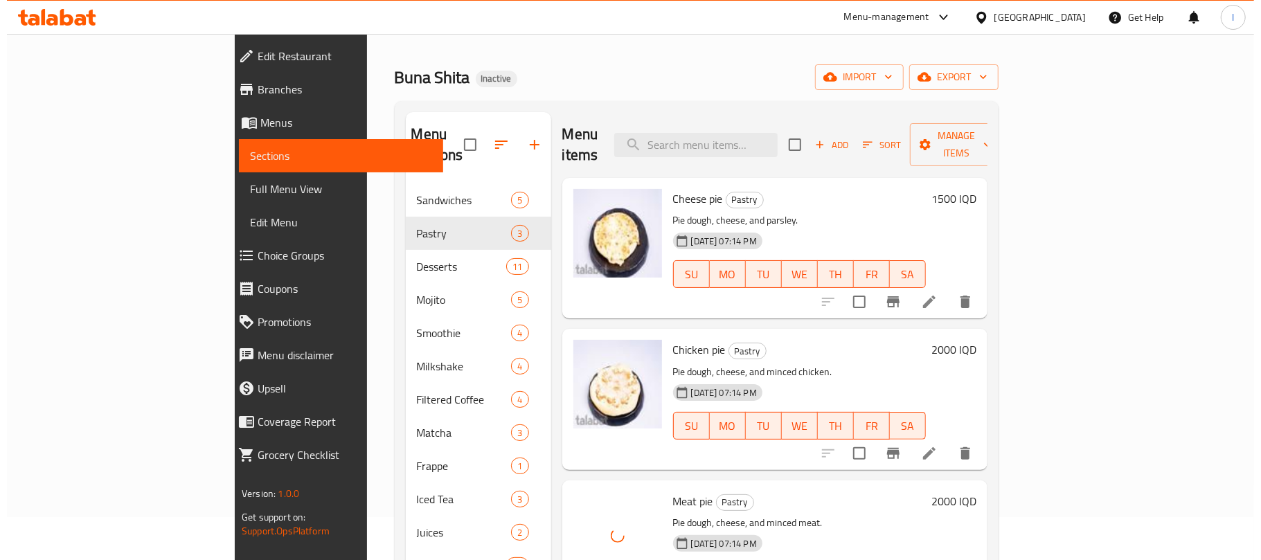
scroll to position [0, 0]
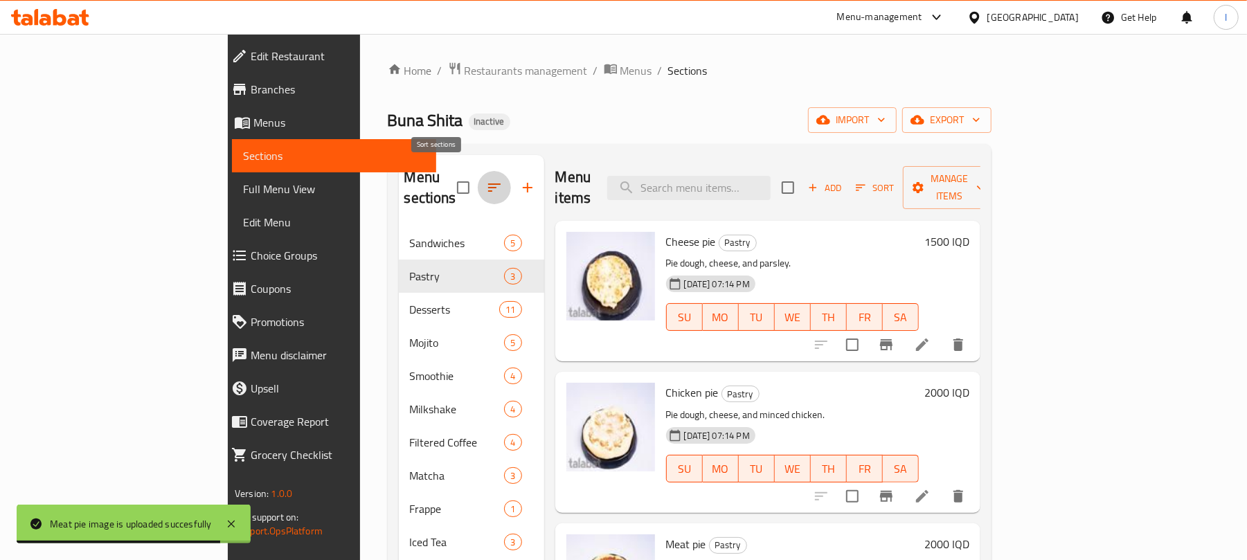
click at [486, 180] on icon "button" at bounding box center [494, 187] width 17 height 17
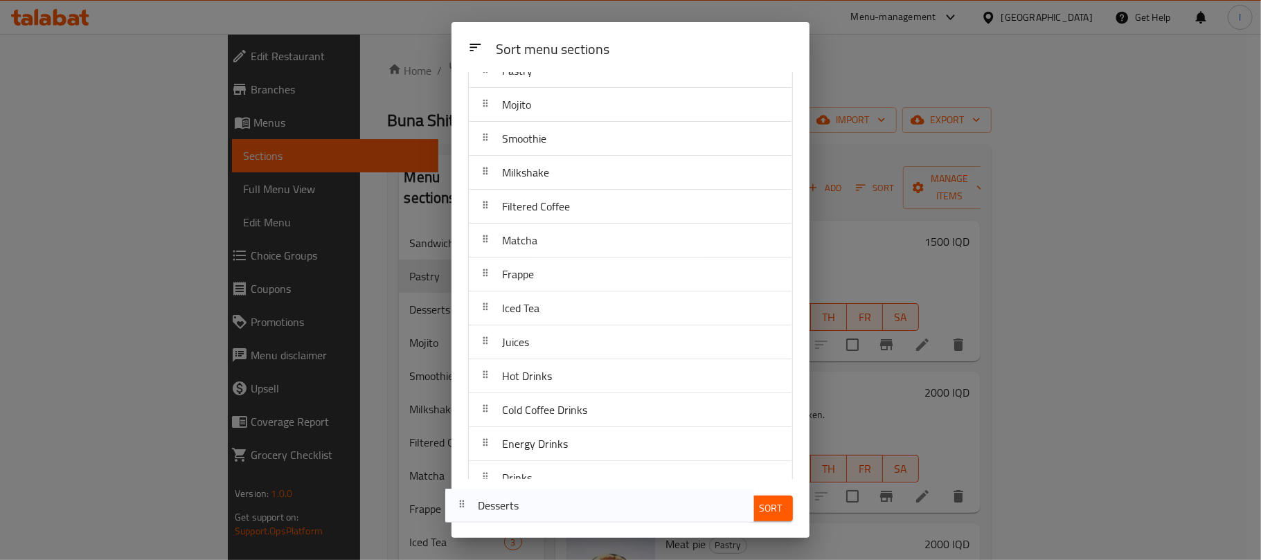
scroll to position [152, 0]
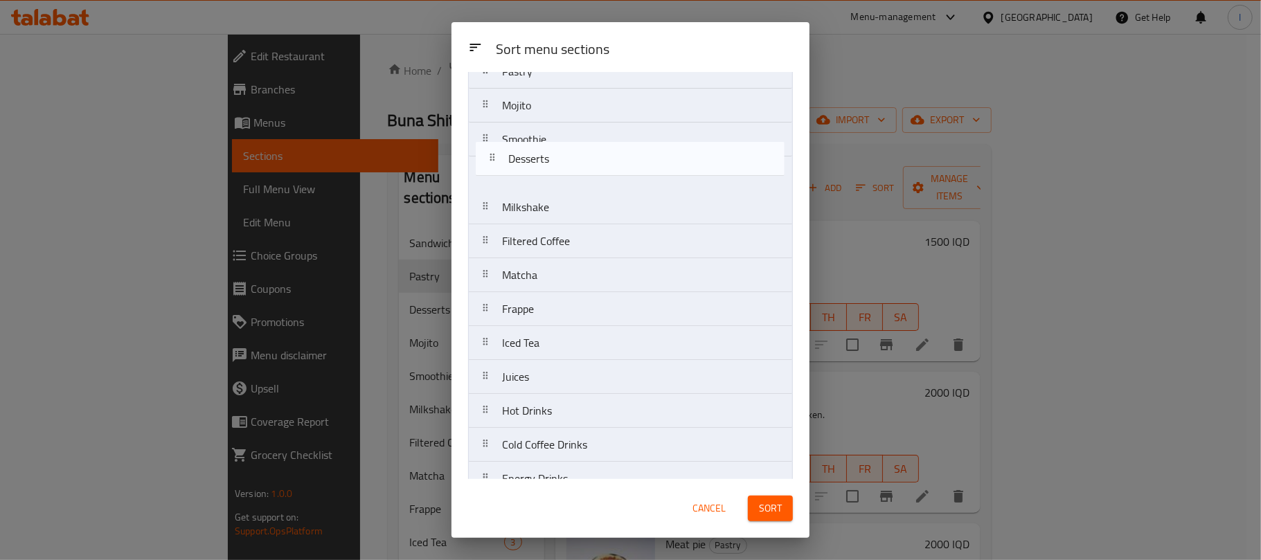
drag, startPoint x: 555, startPoint y: 195, endPoint x: 561, endPoint y: 159, distance: 37.2
click at [561, 159] on nav "Sandwiches Pastry Desserts Mojito Smoothie Milkshake Filtered Coffee Matcha Fra…" at bounding box center [630, 275] width 325 height 510
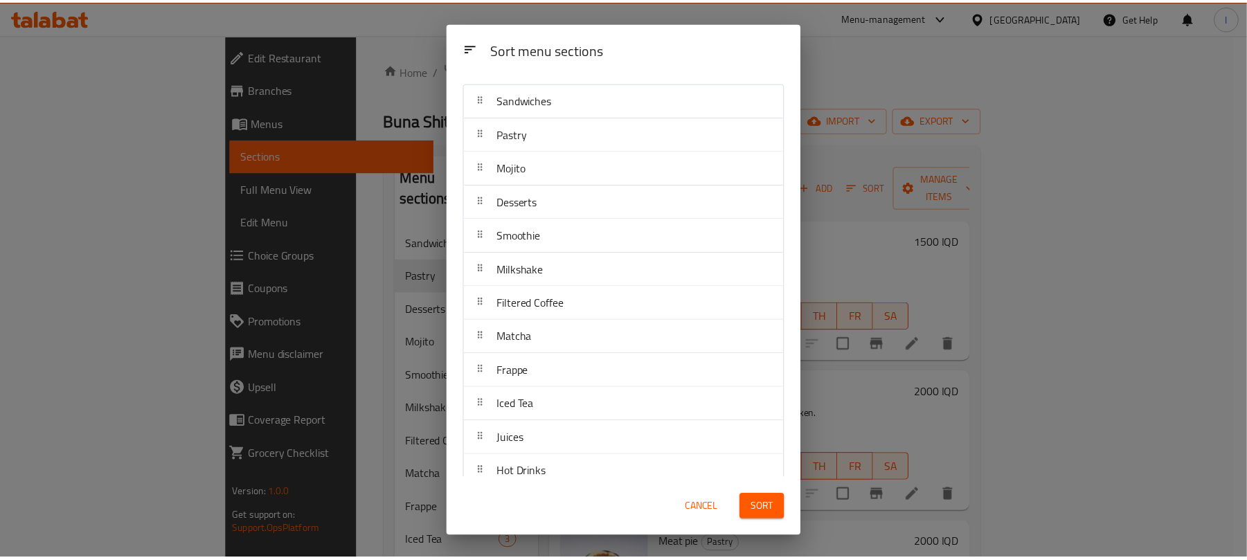
scroll to position [0, 0]
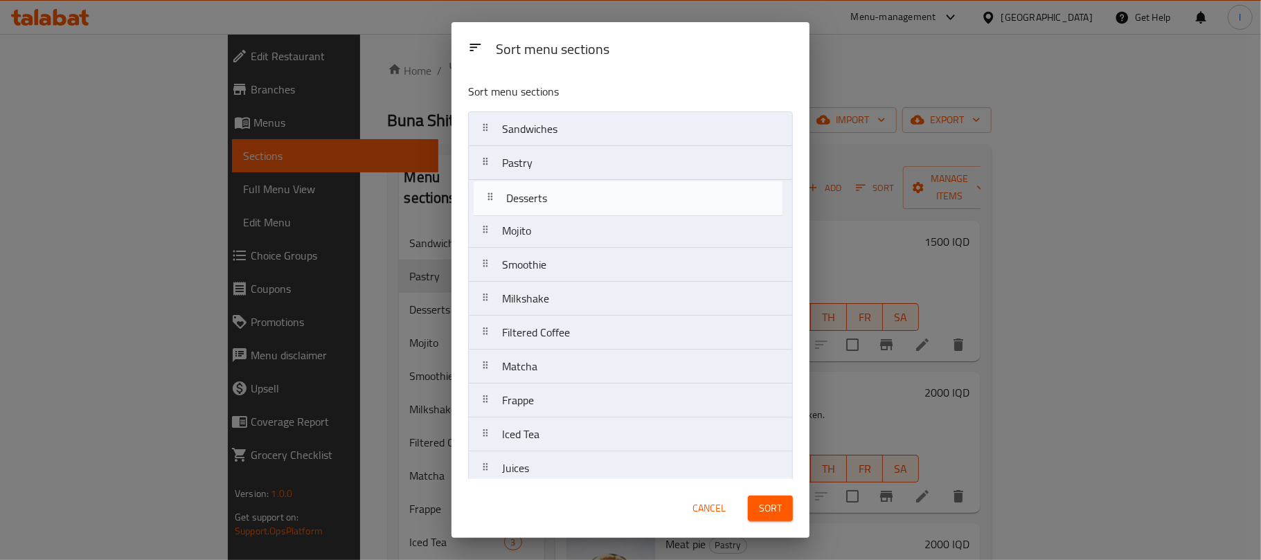
drag, startPoint x: 548, startPoint y: 235, endPoint x: 553, endPoint y: 195, distance: 41.1
click at [553, 195] on nav "Sandwiches Pastry Mojito Desserts Smoothie Milkshake Filtered Coffee Matcha Fra…" at bounding box center [630, 366] width 325 height 510
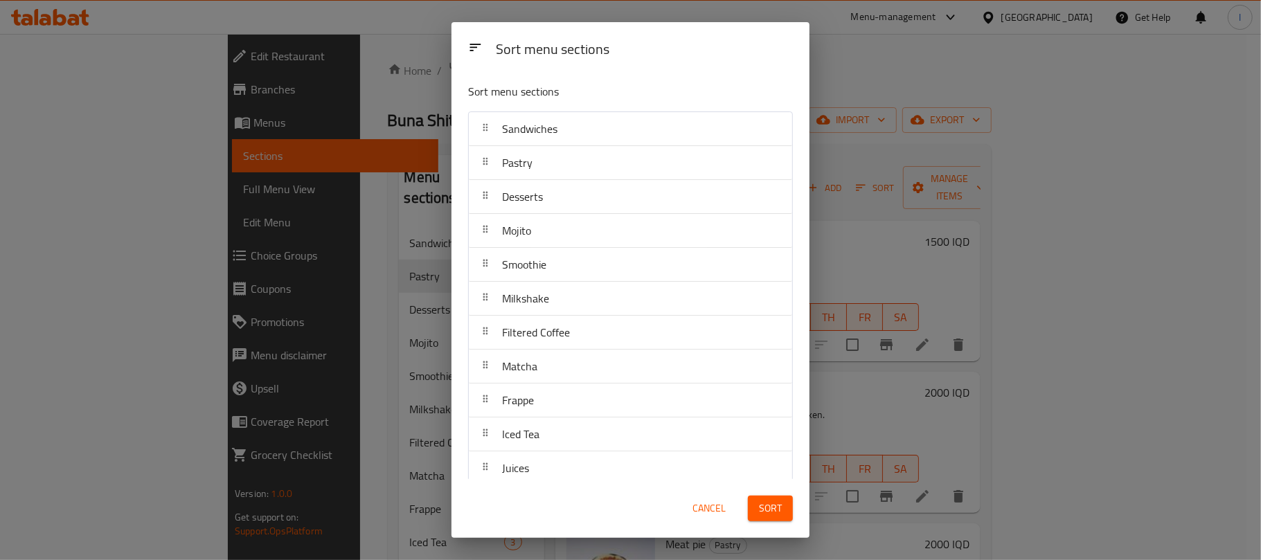
click at [767, 511] on span "Sort" at bounding box center [770, 508] width 23 height 17
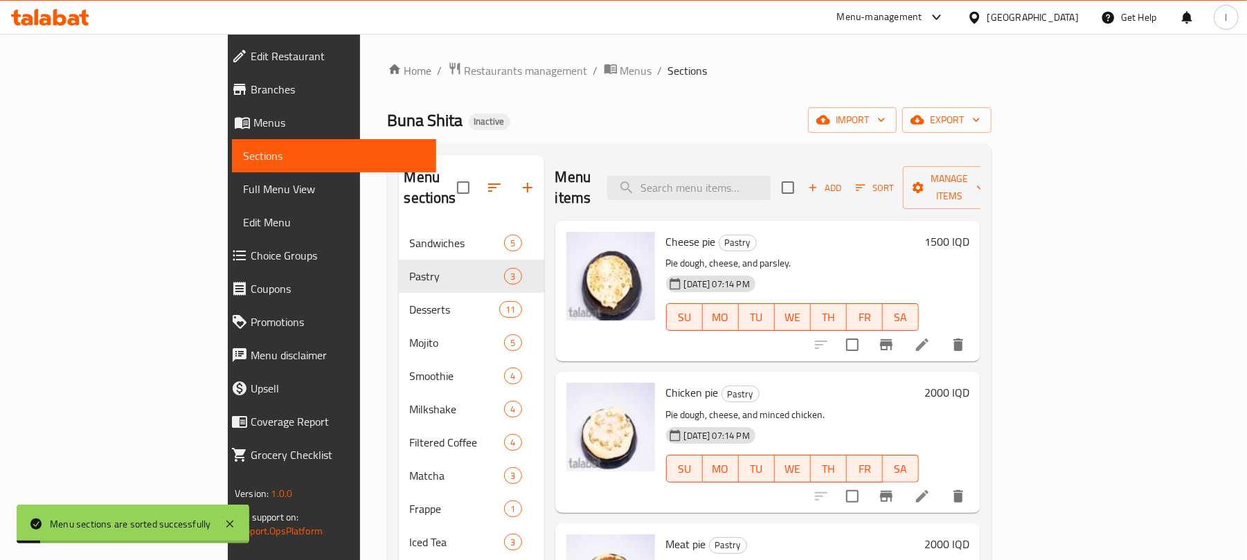
click at [232, 199] on link "Full Menu View" at bounding box center [334, 188] width 204 height 33
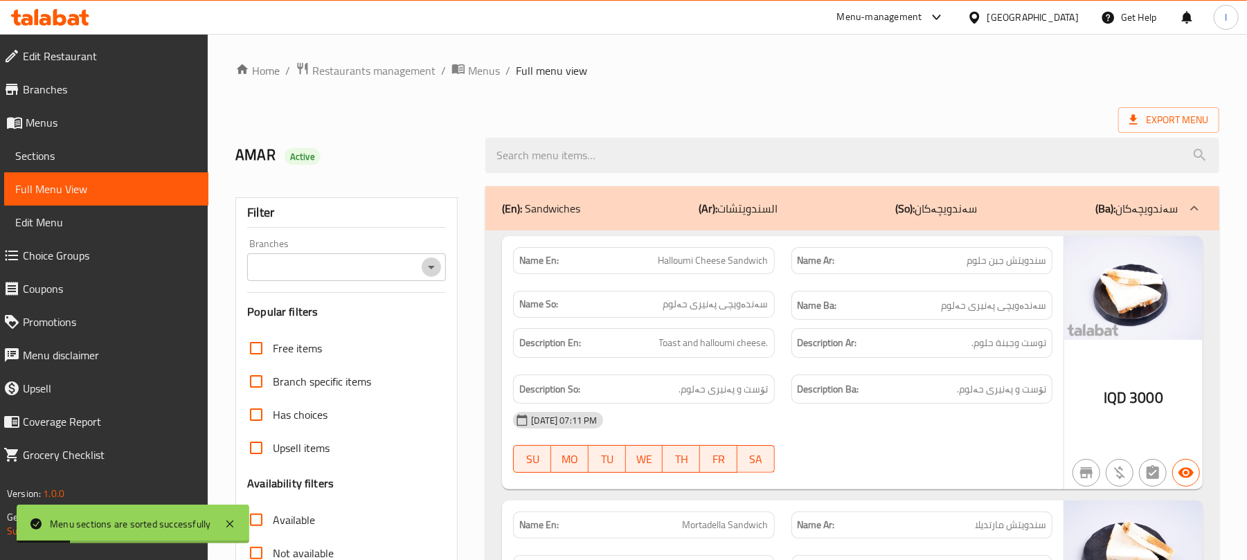
click at [429, 270] on icon "Open" at bounding box center [431, 267] width 17 height 17
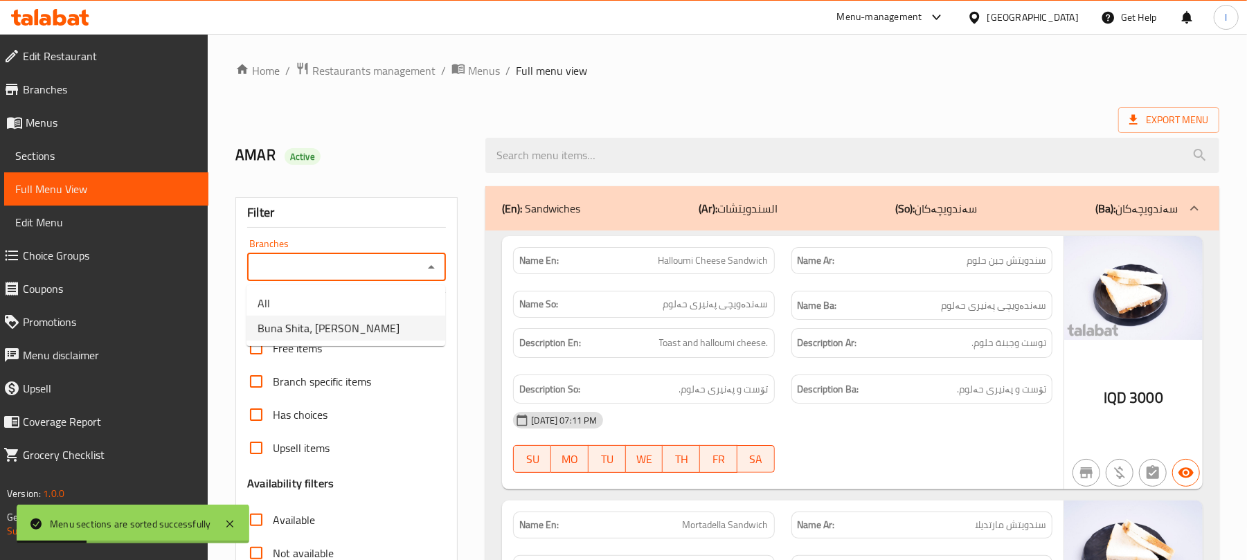
click at [383, 328] on li "Buna Shita، [PERSON_NAME]" at bounding box center [346, 328] width 199 height 25
type input "Buna Shita، [PERSON_NAME]"
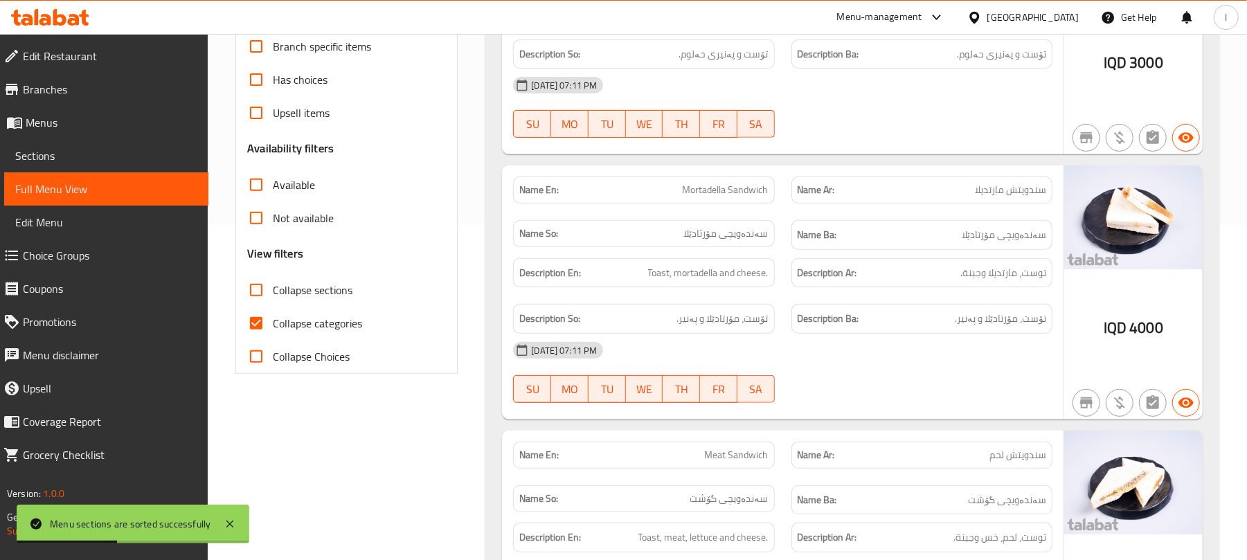
scroll to position [339, 0]
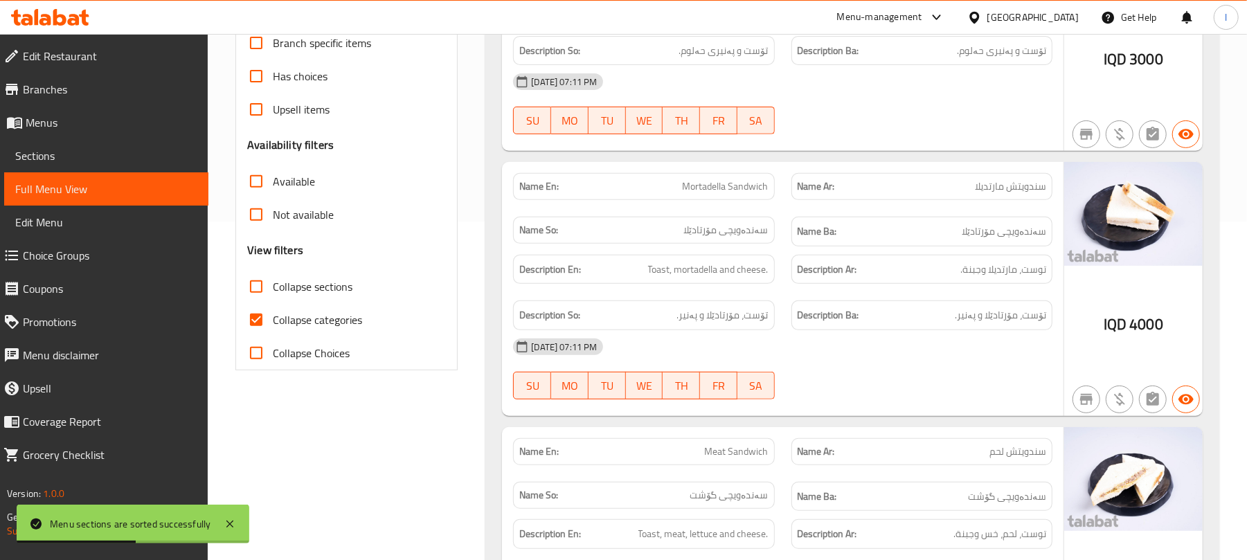
click at [264, 291] on input "Collapse sections" at bounding box center [256, 286] width 33 height 33
checkbox input "true"
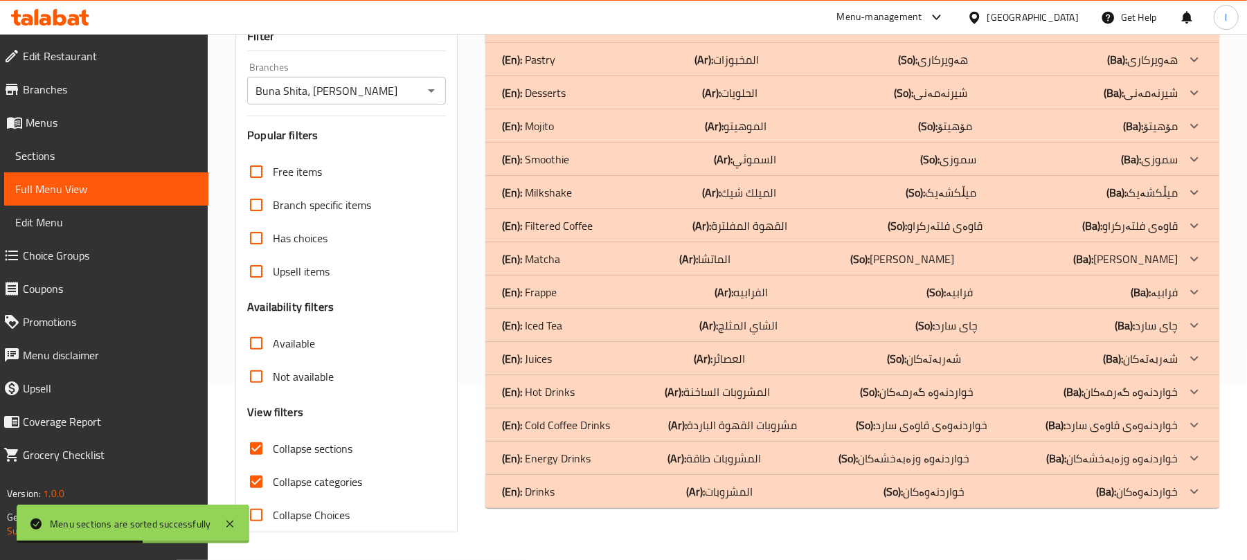
click at [264, 465] on input "Collapse categories" at bounding box center [256, 481] width 33 height 33
checkbox input "false"
click at [575, 490] on div "(En): Drinks (Ar): المشروبات (So): خواردنەوەکان (Ba): خواردنەوەکان" at bounding box center [840, 491] width 676 height 17
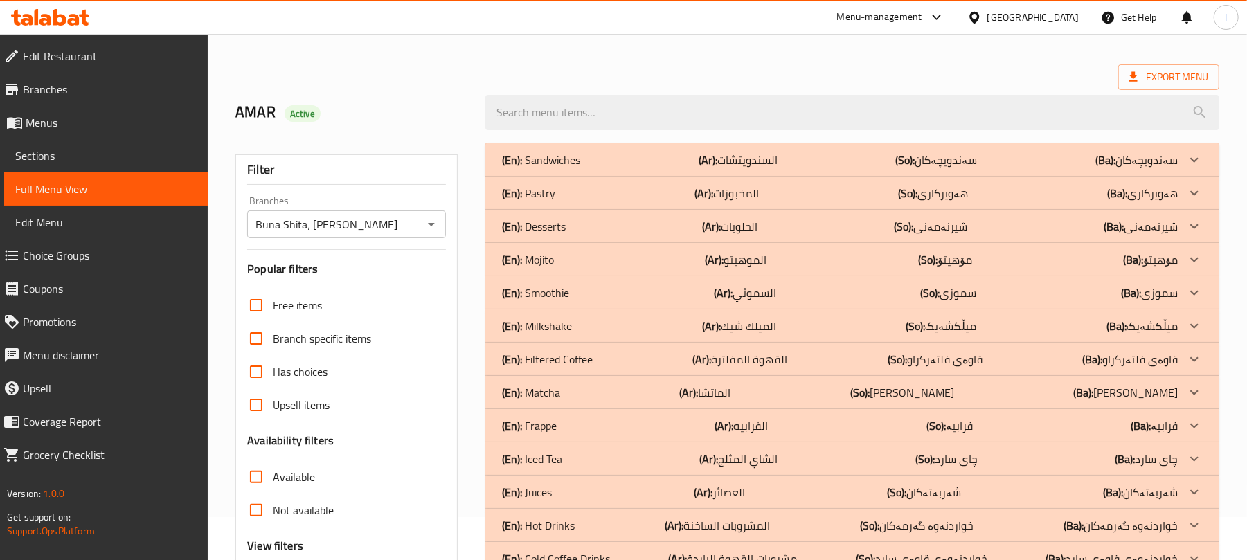
scroll to position [0, 0]
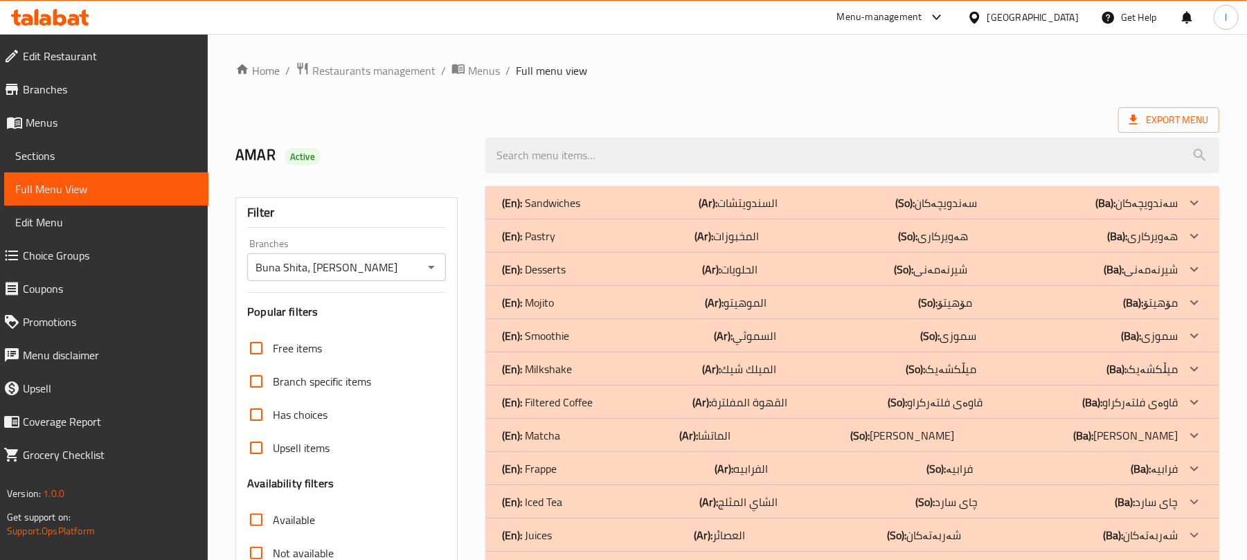
click at [587, 236] on div "(En): Pastry (Ar): المخبوزات (So): هەویرکاری (Ba): هەویرکاری" at bounding box center [840, 236] width 676 height 17
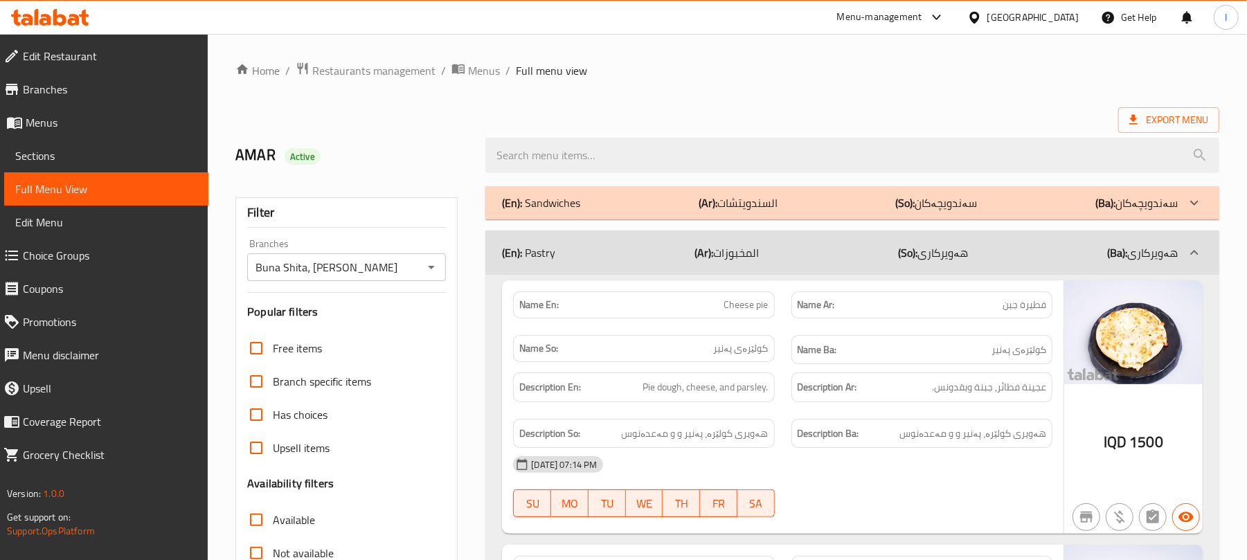
click at [571, 259] on div "(En): Pastry (Ar): المخبوزات (So): هەویرکاری (Ba): هەویرکاری" at bounding box center [840, 252] width 676 height 17
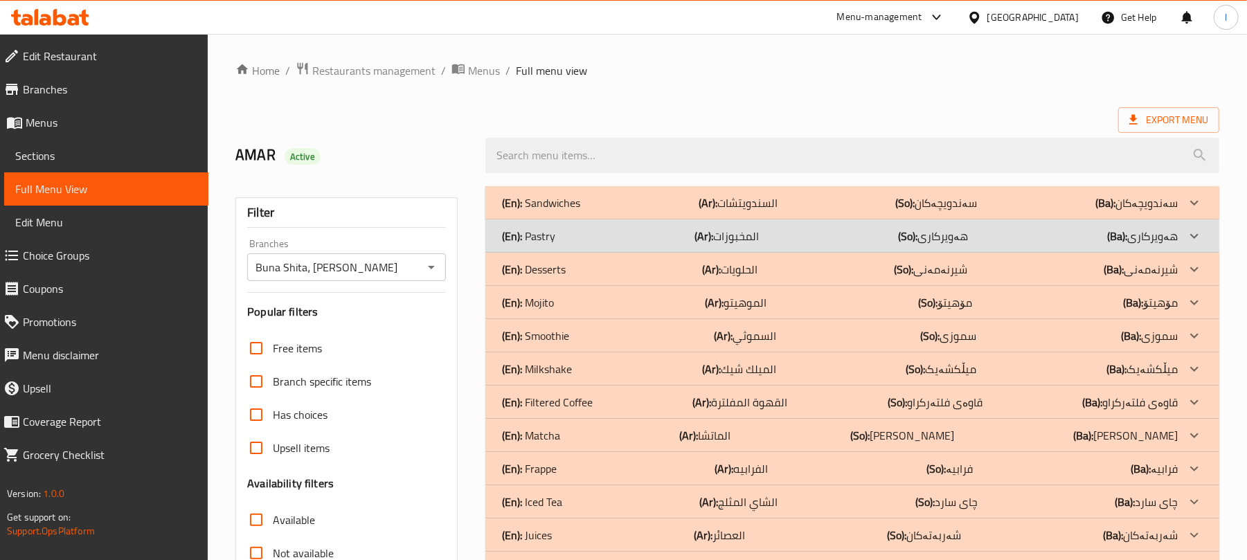
click at [524, 248] on div "(En): Pastry (Ar): المخبوزات (So): هەویرکاری (Ba): هەویرکاری" at bounding box center [852, 236] width 734 height 33
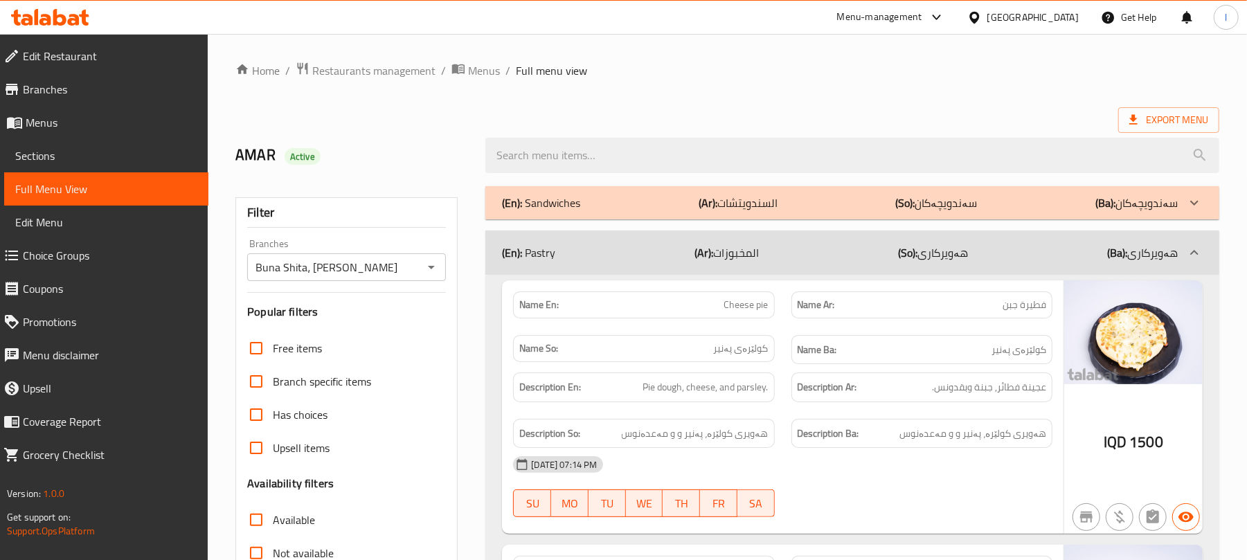
click at [560, 236] on div "(En): Pastry (Ar): المخبوزات (So): هەویرکاری (Ba): هەویرکاری" at bounding box center [852, 253] width 734 height 44
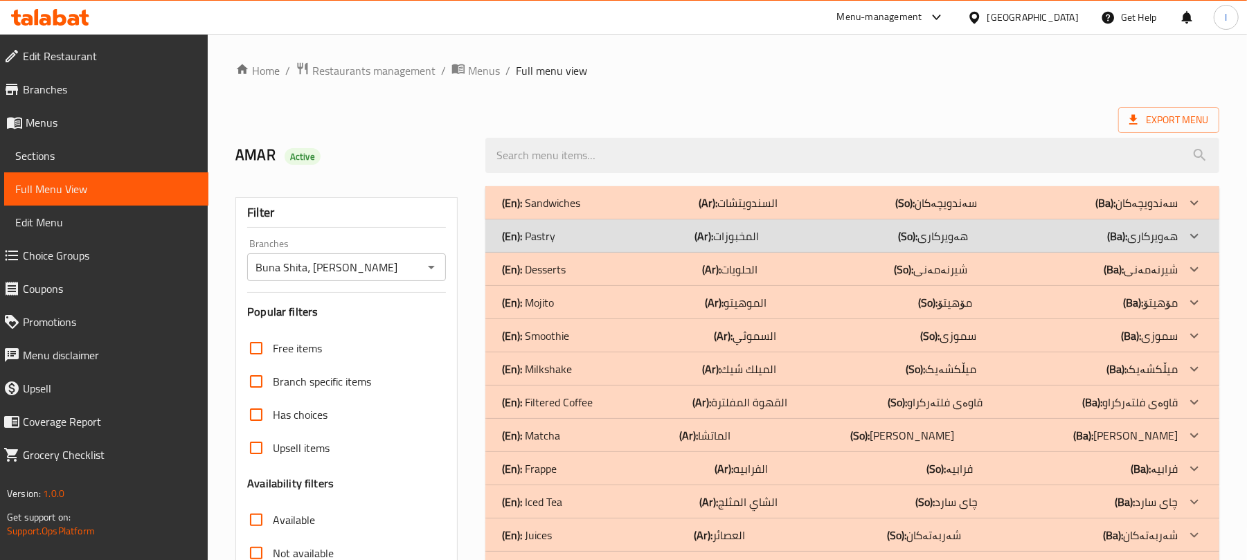
click at [616, 241] on div "(En): Pastry (Ar): المخبوزات (So): هەویرکاری (Ba): هەویرکاری" at bounding box center [840, 236] width 676 height 17
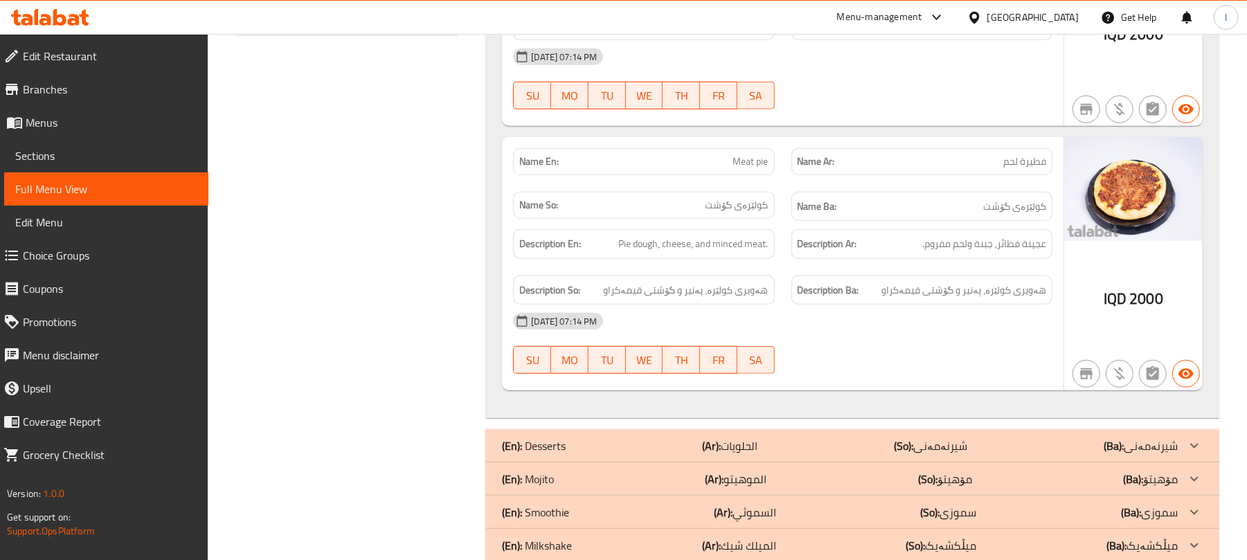
scroll to position [677, 0]
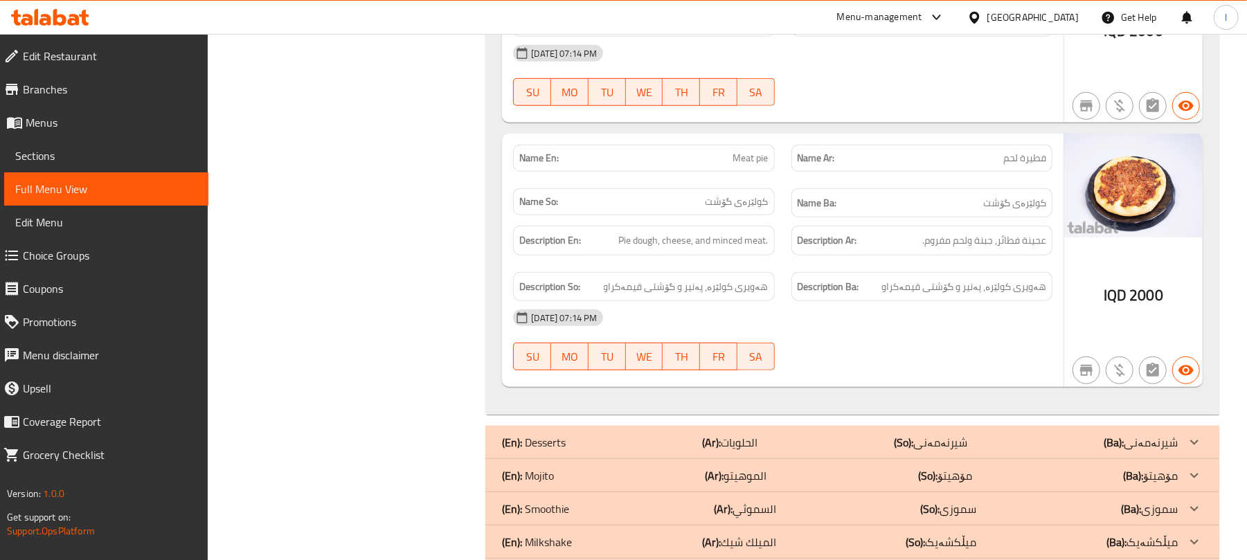
click at [787, 441] on div "(En): Desserts (Ar): الحلويات (So): شیرنەمەنی (Ba): شیرنەمەنی" at bounding box center [840, 442] width 676 height 17
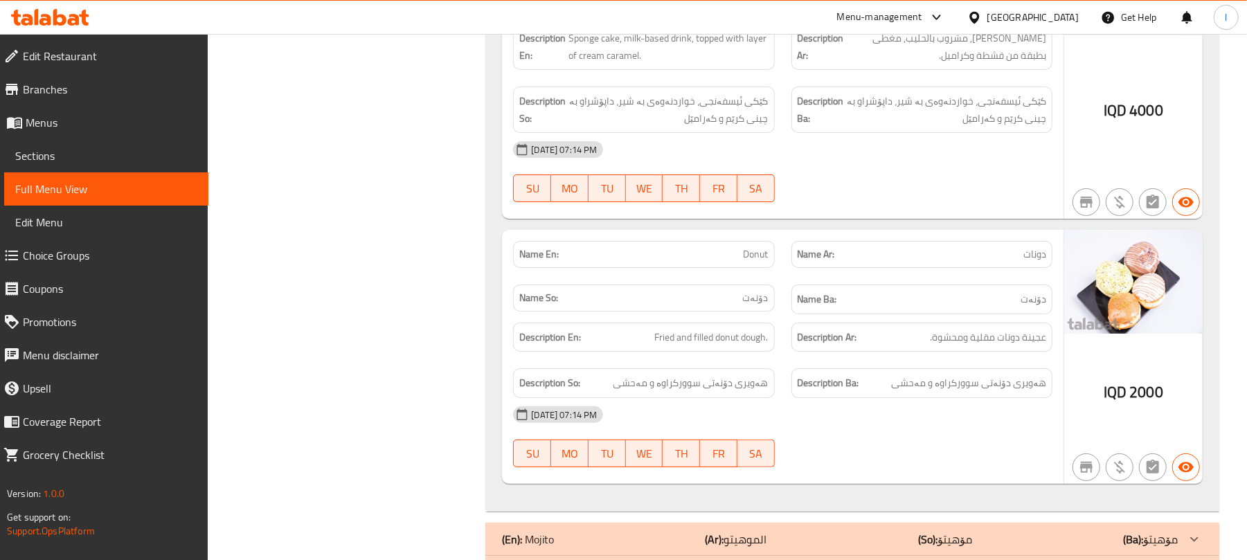
scroll to position [3859, 0]
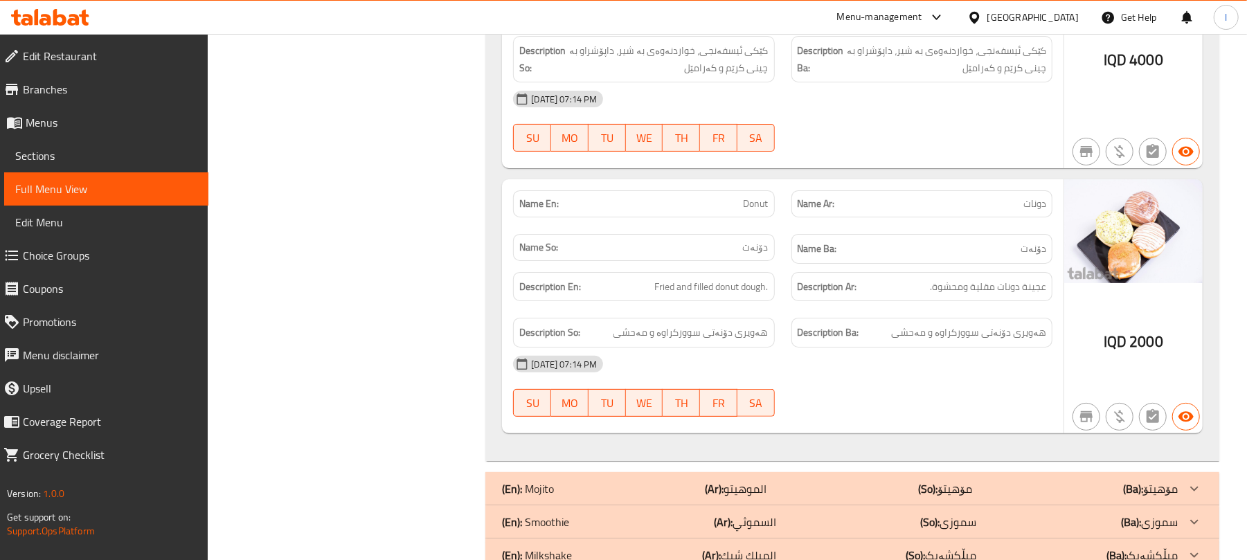
click at [54, 142] on link "Sections" at bounding box center [106, 155] width 204 height 33
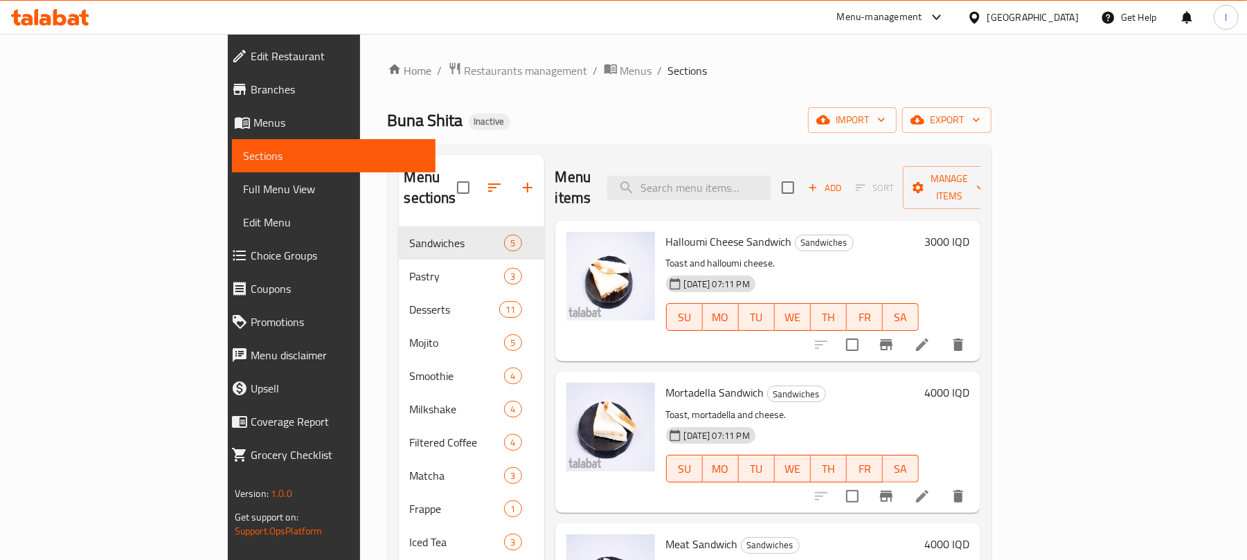
click at [243, 195] on span "Full Menu View" at bounding box center [334, 189] width 182 height 17
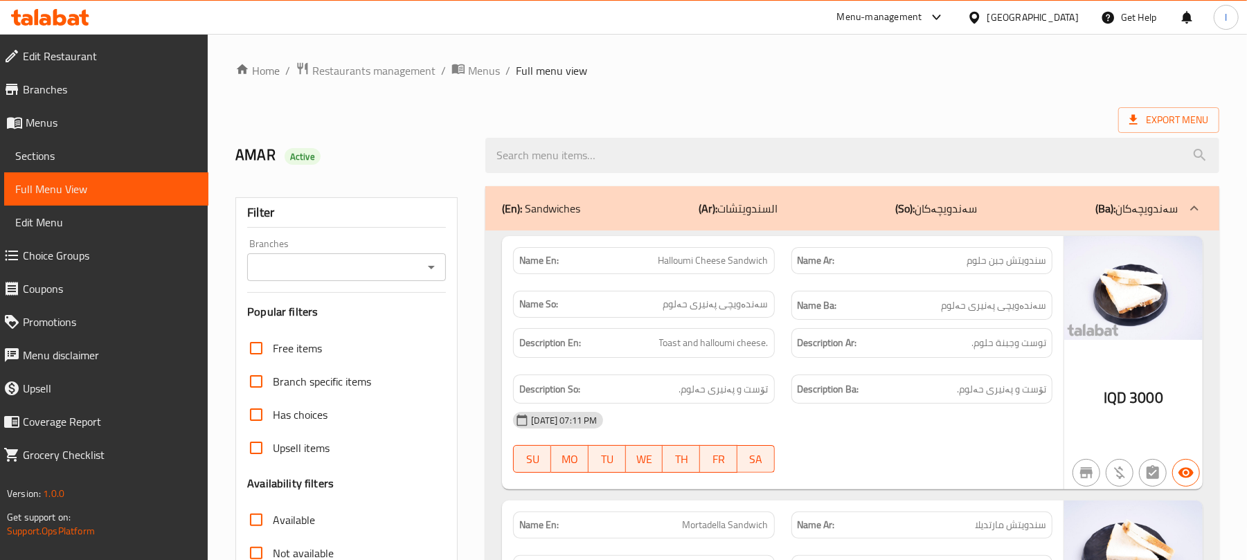
click at [435, 267] on icon "Open" at bounding box center [431, 267] width 17 height 17
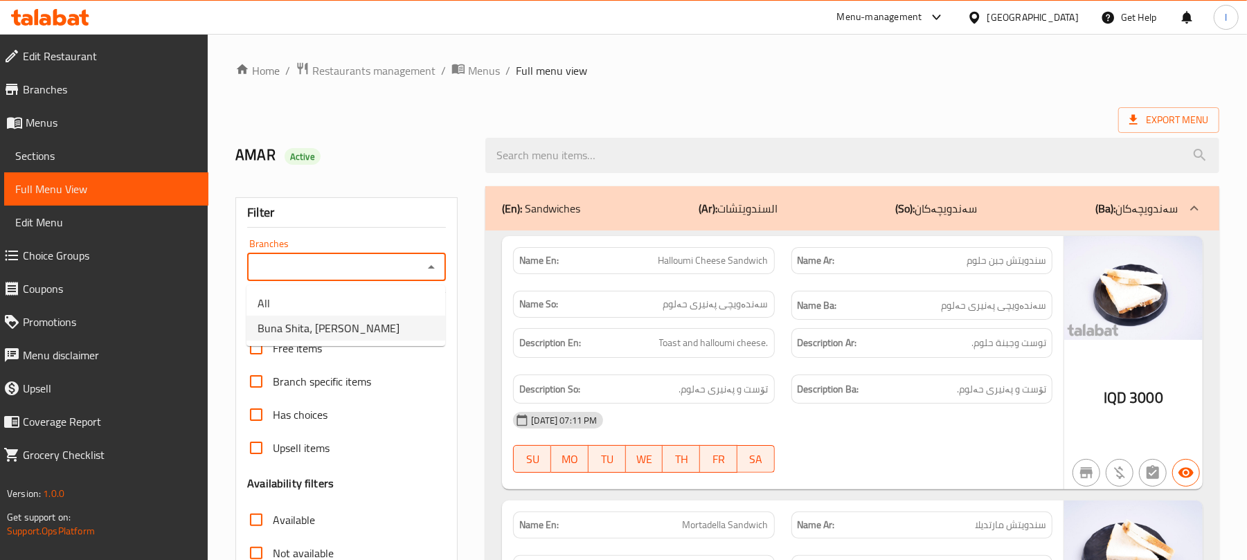
click at [330, 320] on span "Buna Shita، [PERSON_NAME]" at bounding box center [329, 328] width 142 height 17
type input "Buna Shita، [PERSON_NAME]"
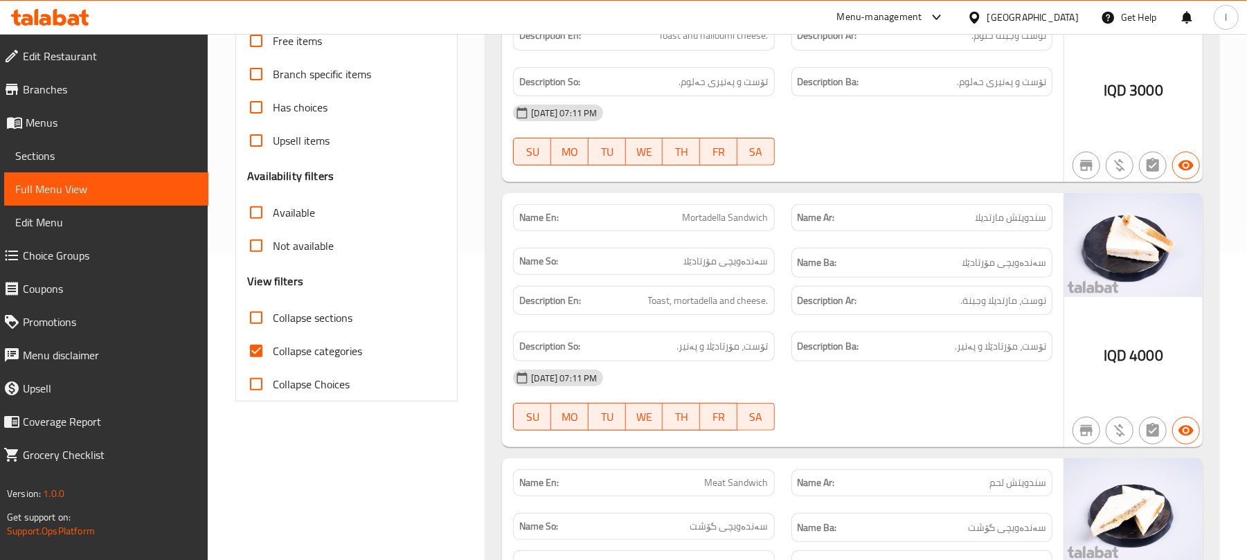
scroll to position [339, 0]
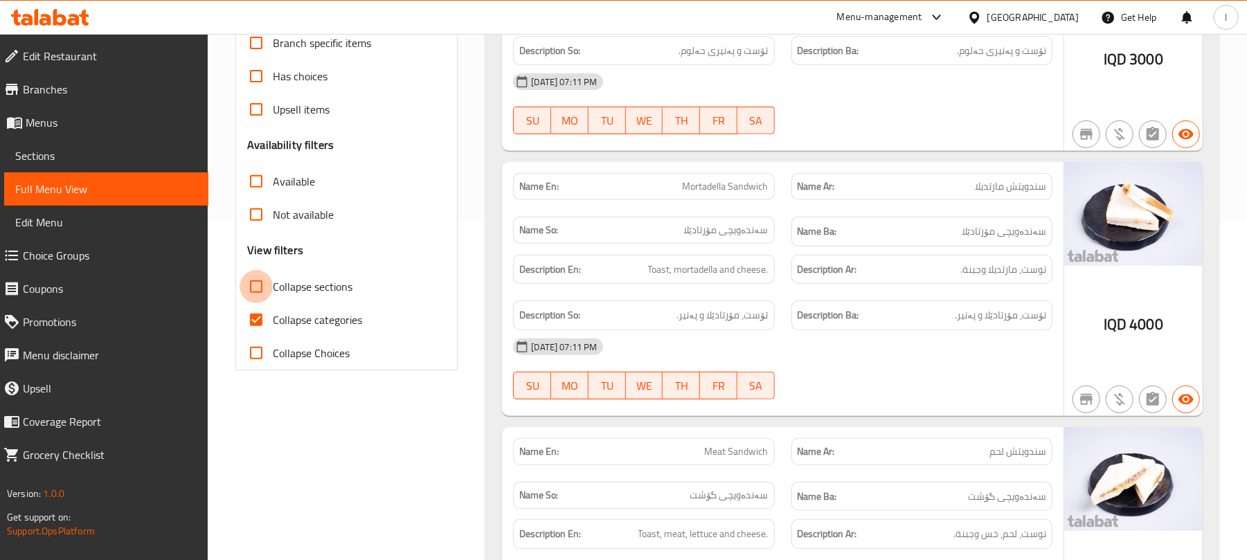
click at [250, 289] on input "Collapse sections" at bounding box center [256, 286] width 33 height 33
checkbox input "true"
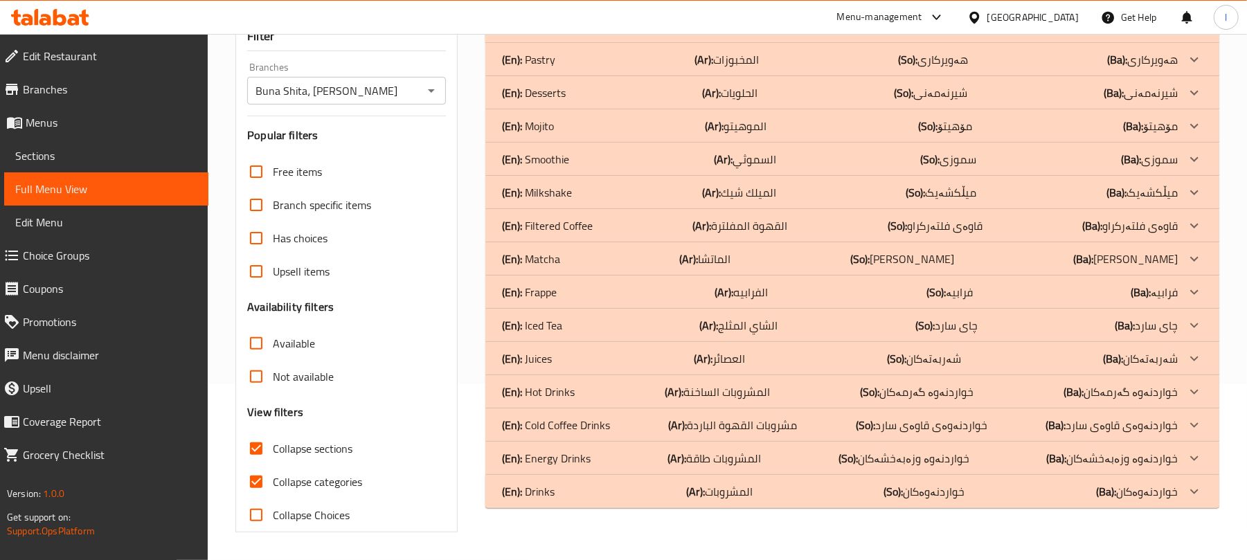
scroll to position [178, 0]
click at [263, 470] on input "Collapse categories" at bounding box center [256, 481] width 33 height 33
checkbox input "false"
click at [539, 485] on p "(En): Drinks" at bounding box center [528, 491] width 53 height 17
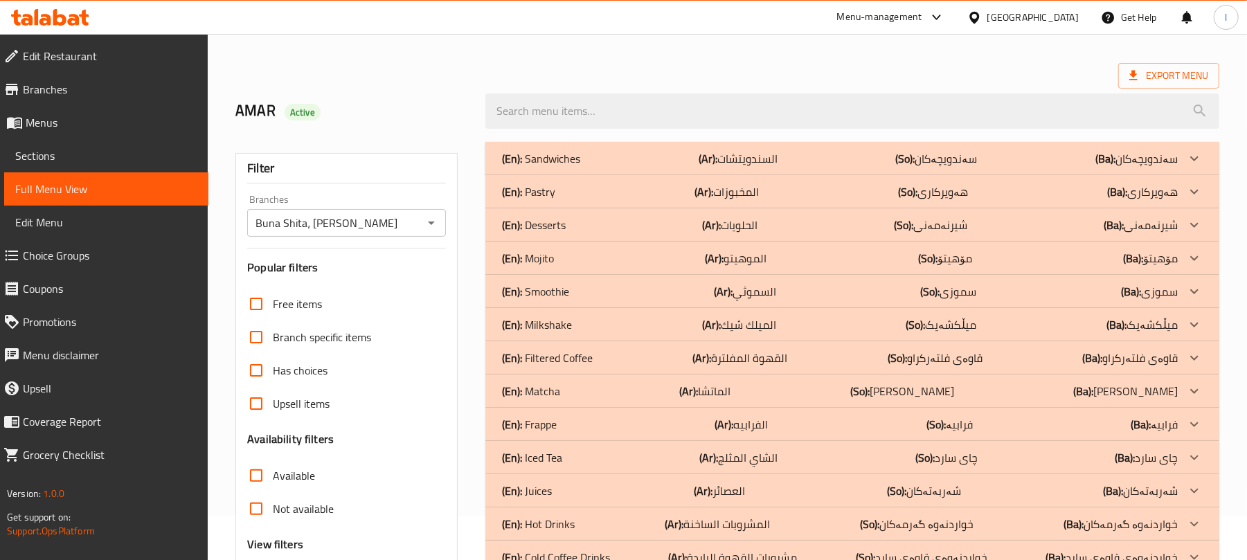
scroll to position [0, 0]
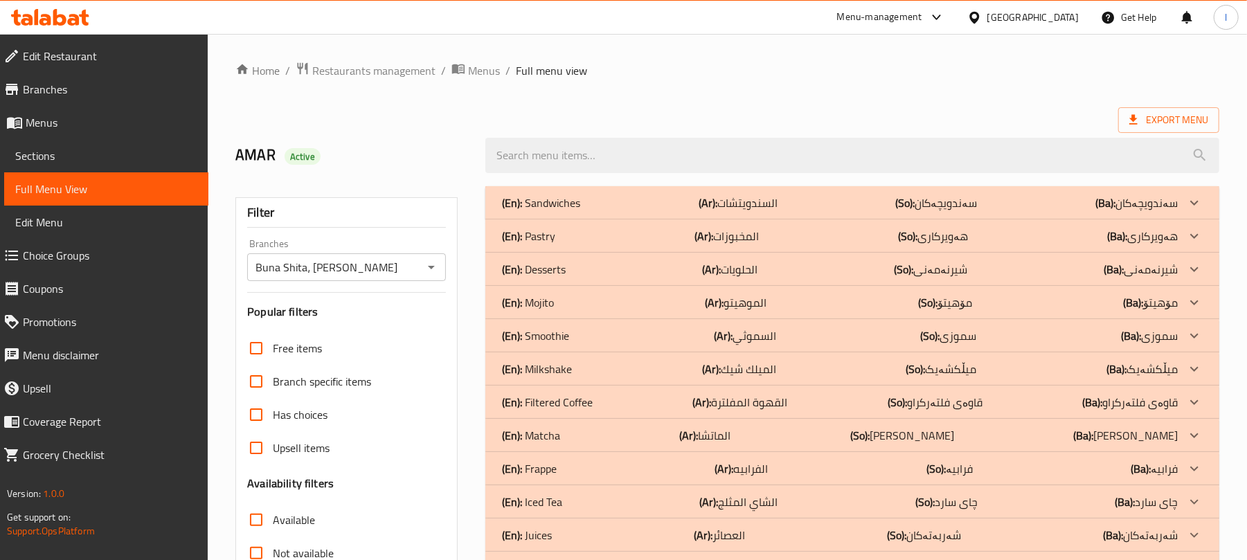
click at [574, 260] on div "(En): Desserts (Ar): الحلويات (So): شیرنەمەنی (Ba): شیرنەمەنی" at bounding box center [852, 269] width 734 height 33
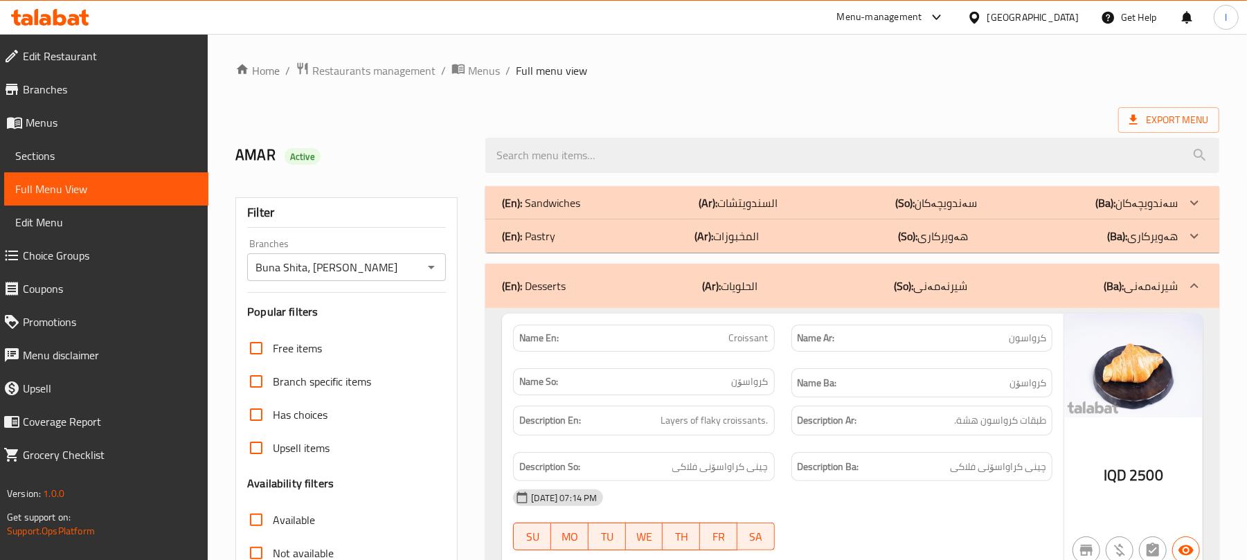
click at [589, 235] on div "(En): Pastry (Ar): المخبوزات (So): هەویرکاری (Ba): هەویرکاری" at bounding box center [840, 236] width 676 height 17
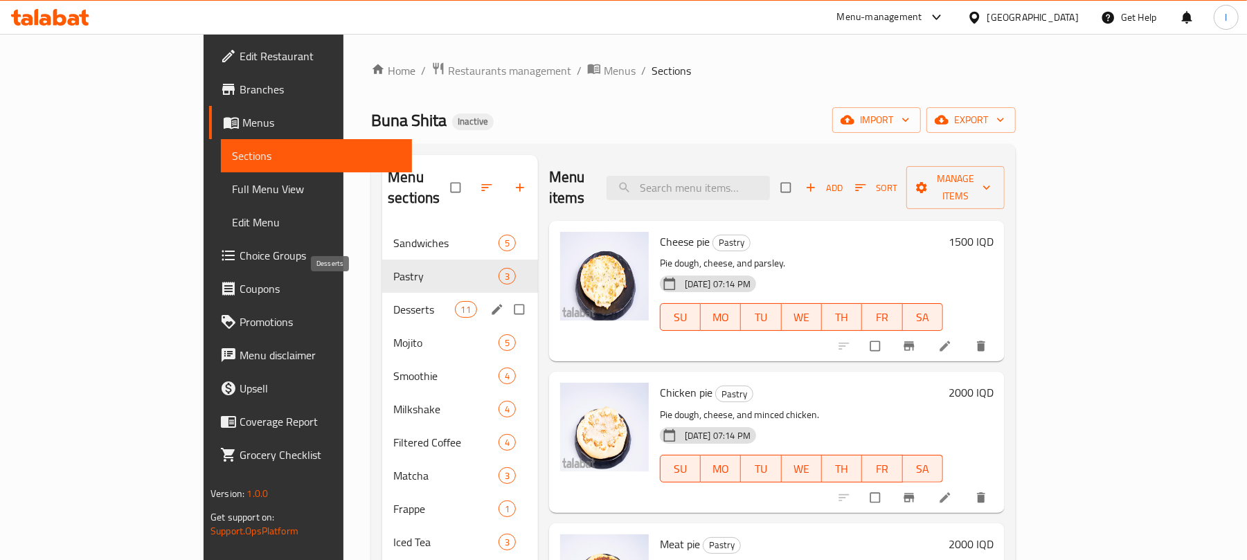
click at [393, 301] on span "Desserts" at bounding box center [423, 309] width 61 height 17
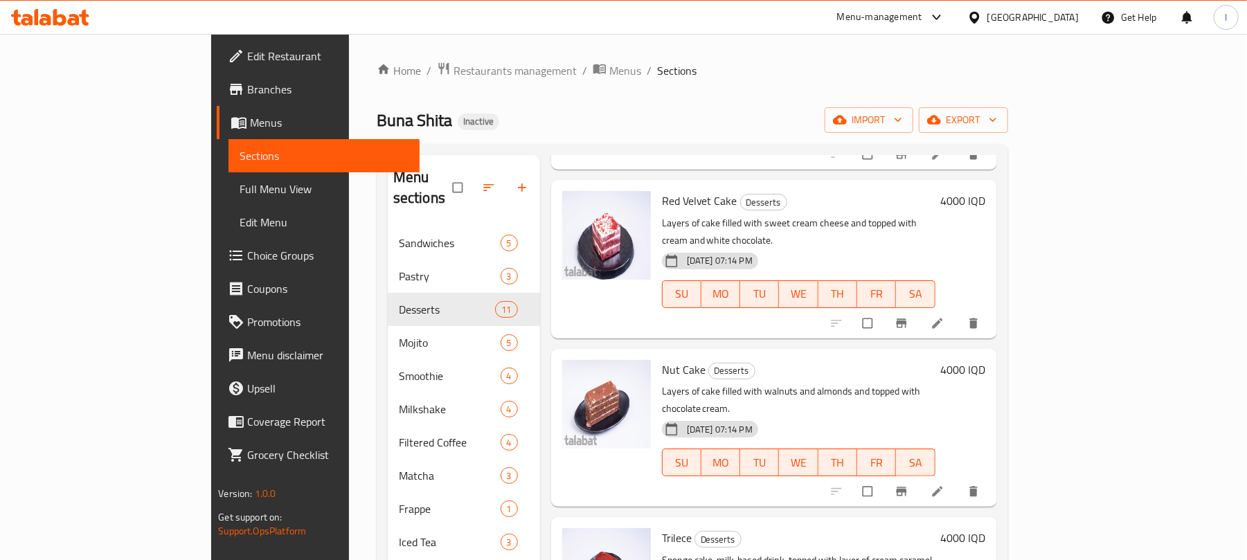
scroll to position [1138, 0]
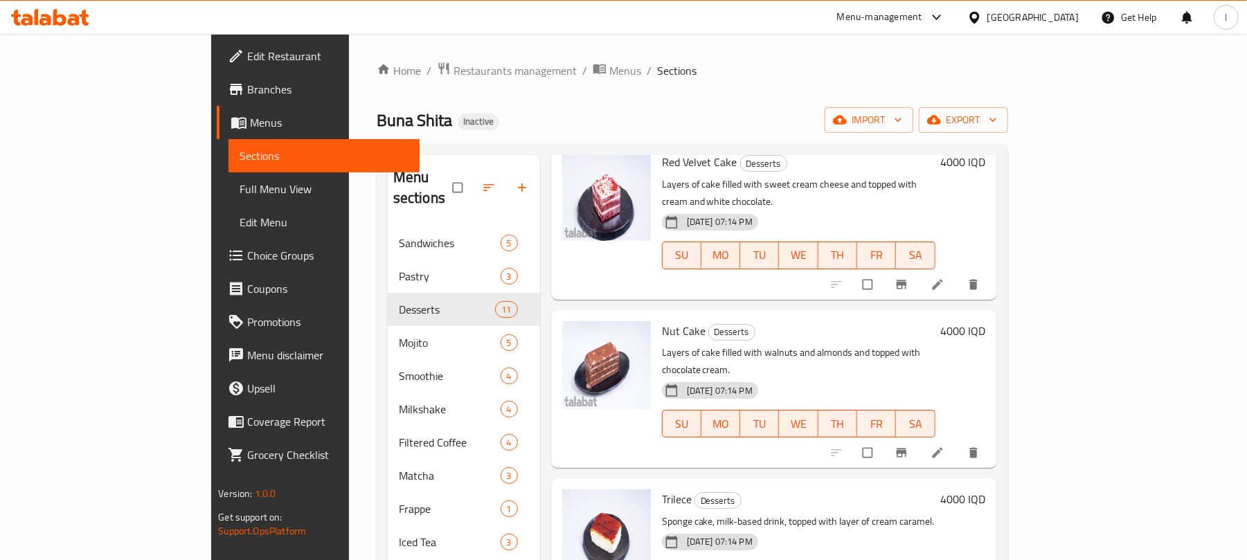
click at [945, 446] on icon at bounding box center [938, 453] width 14 height 14
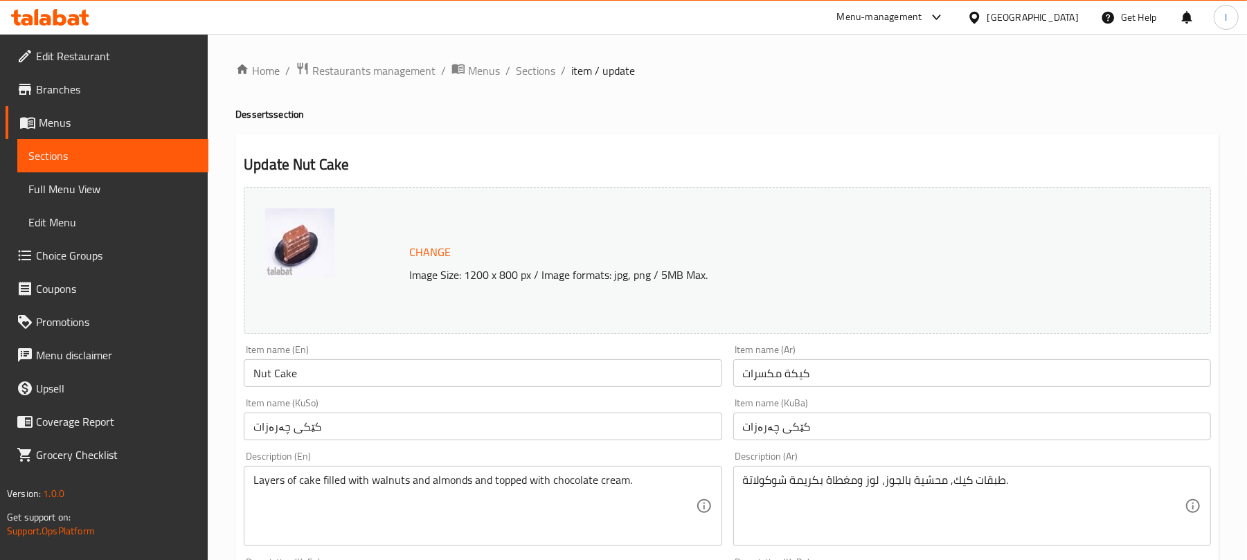
click at [270, 375] on input "Nut Cake" at bounding box center [483, 373] width 478 height 28
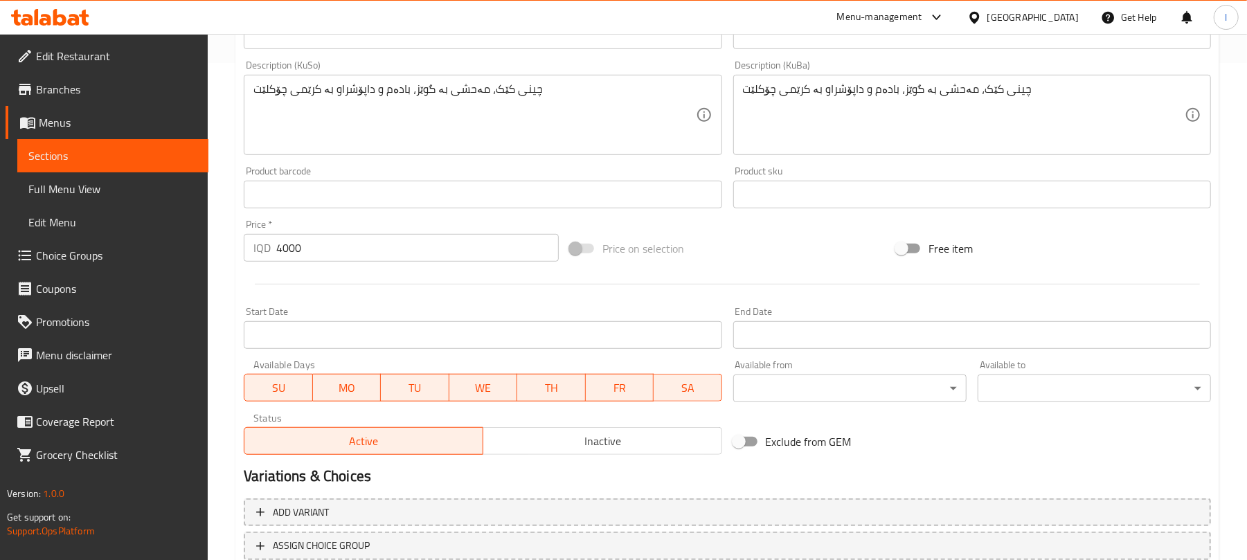
scroll to position [596, 0]
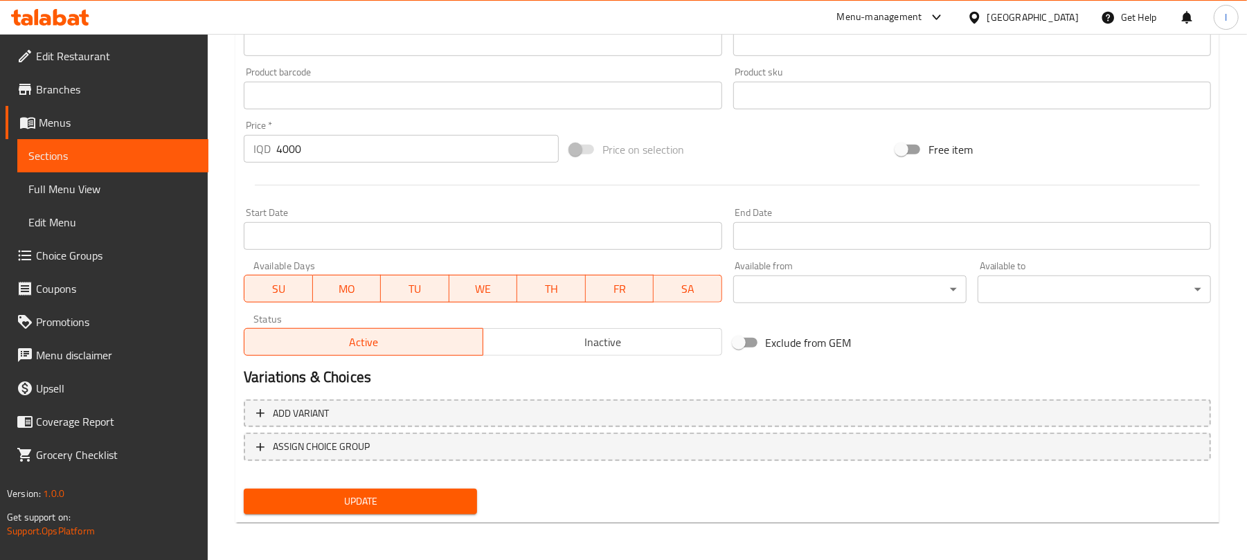
type input "Nuts Cake"
click at [397, 503] on span "Update" at bounding box center [360, 501] width 211 height 17
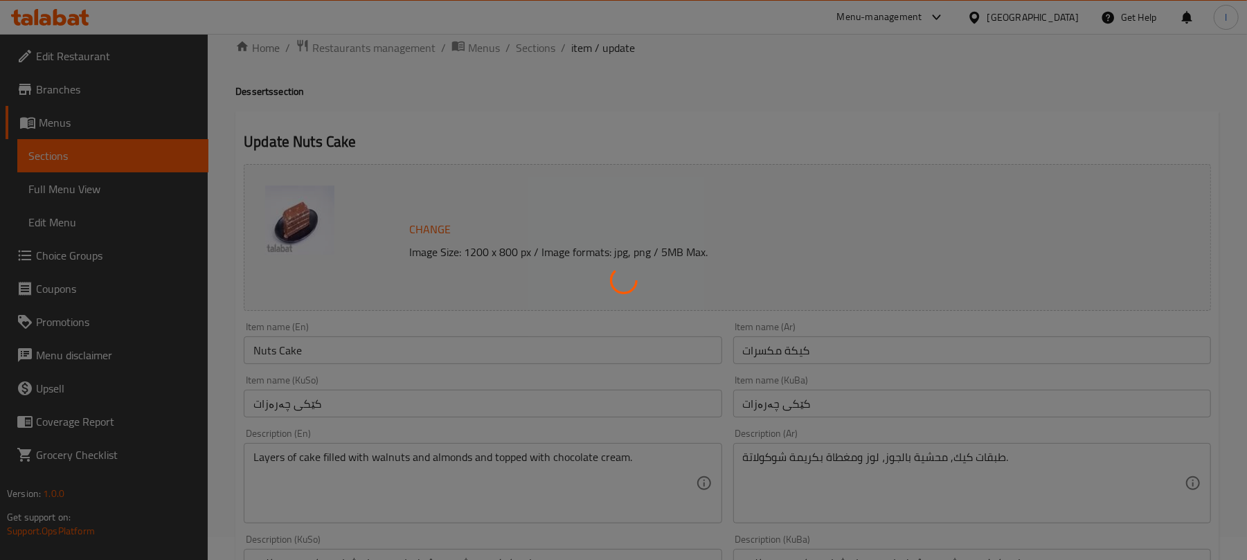
scroll to position [0, 0]
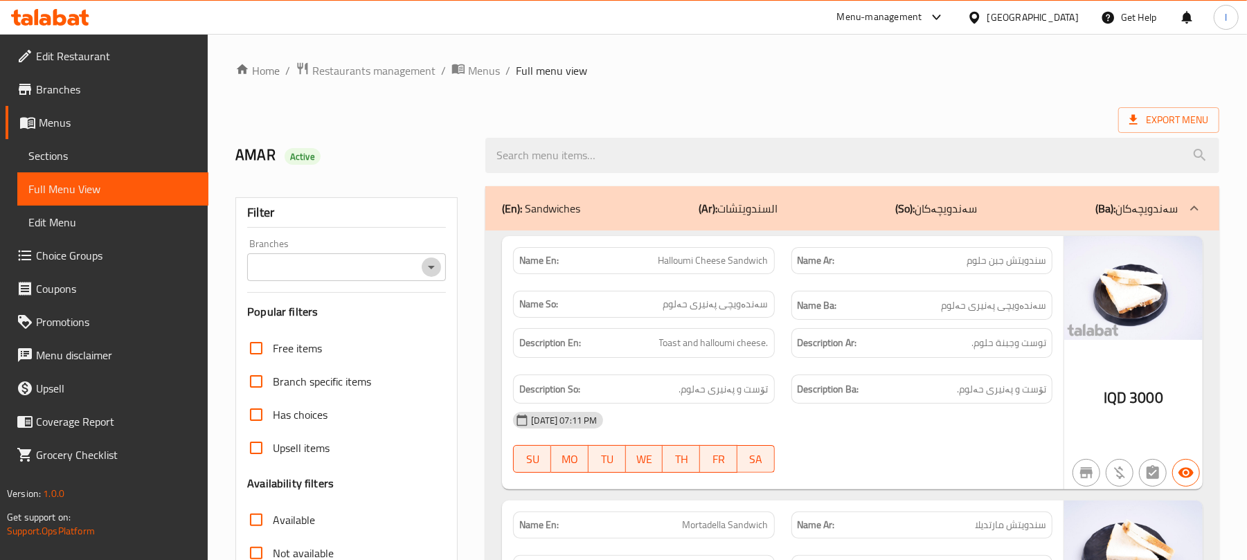
click at [436, 262] on icon "Open" at bounding box center [431, 267] width 17 height 17
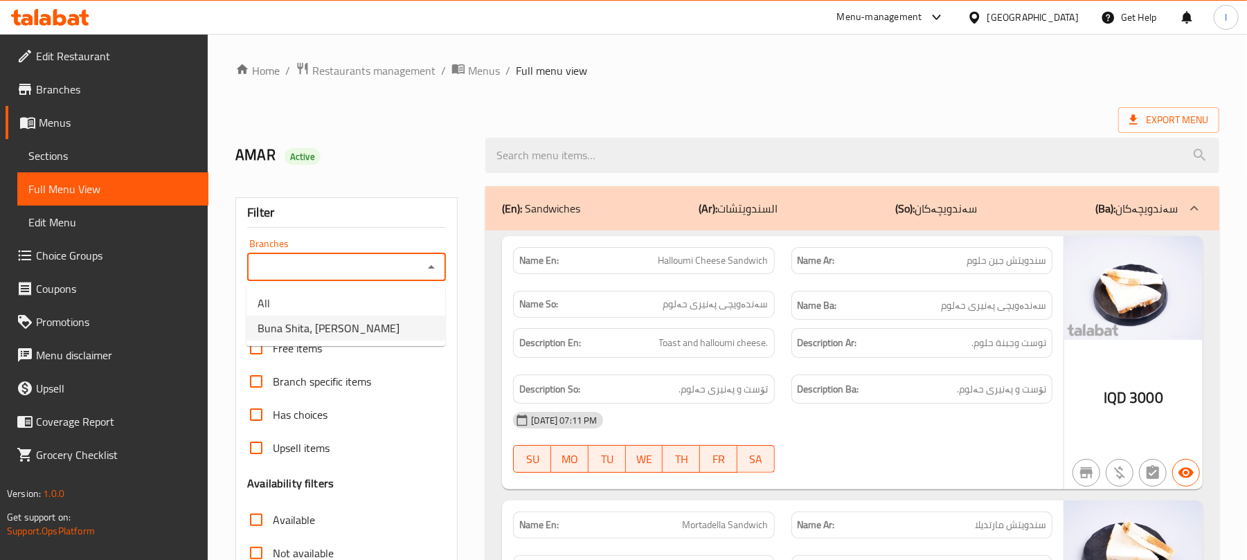
click at [347, 325] on span "Buna Shita، [PERSON_NAME]" at bounding box center [329, 328] width 142 height 17
type input "Buna Shita، [PERSON_NAME]"
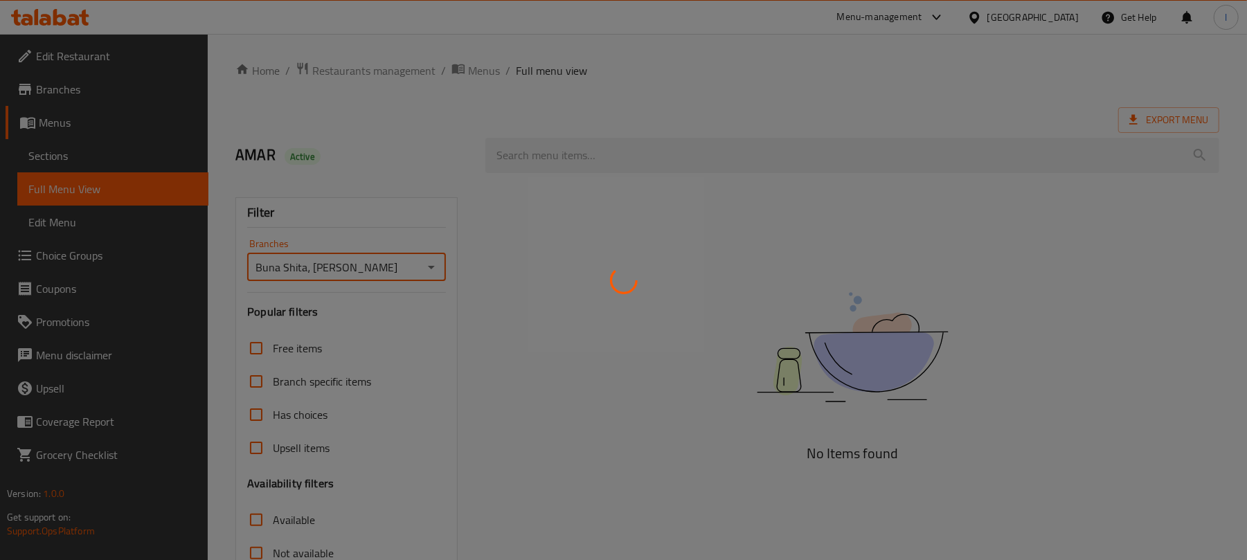
scroll to position [178, 0]
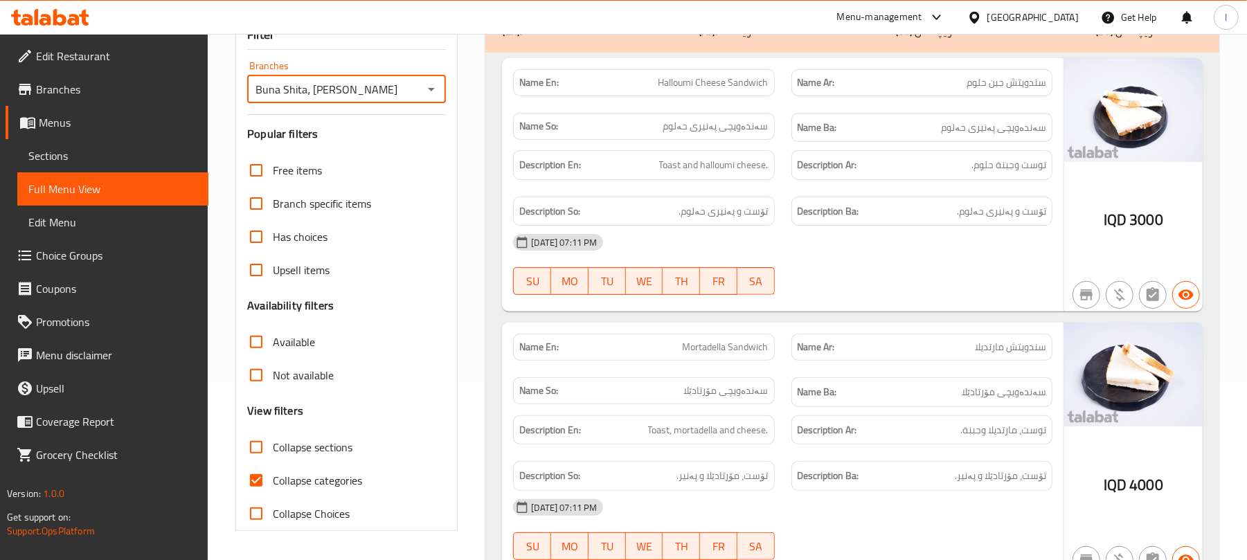
click at [256, 449] on input "Collapse sections" at bounding box center [256, 447] width 33 height 33
checkbox input "true"
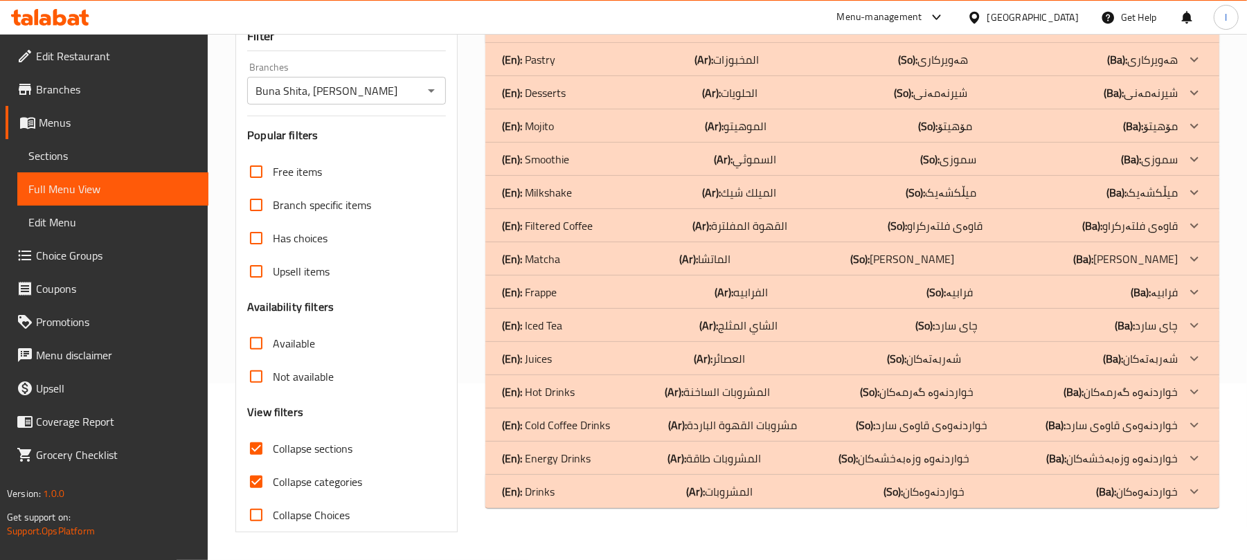
click at [264, 478] on input "Collapse categories" at bounding box center [256, 481] width 33 height 33
checkbox input "false"
click at [544, 489] on p "(En): Drinks" at bounding box center [528, 491] width 53 height 17
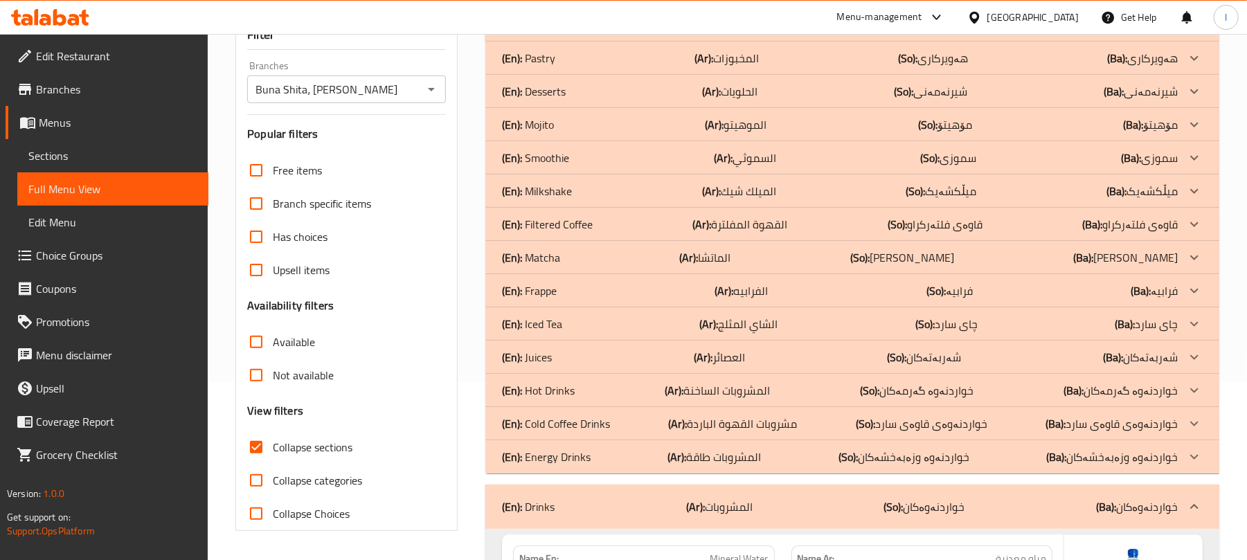
click at [569, 87] on div "(En): Desserts (Ar): الحلويات (So): شیرنەمەنی (Ba): شیرنەمەنی" at bounding box center [840, 91] width 676 height 17
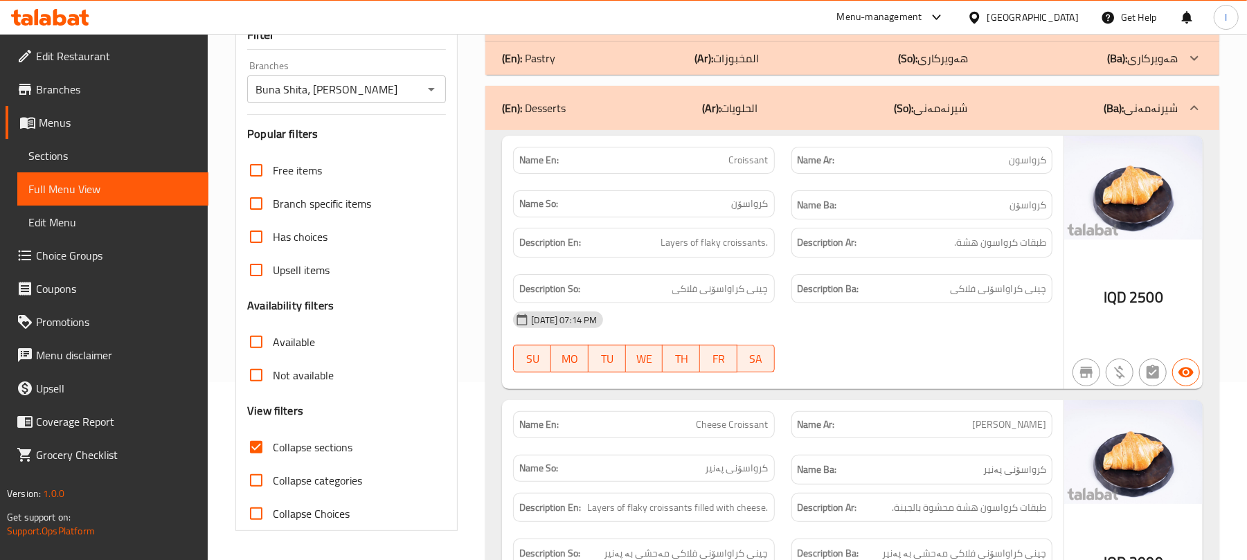
click at [579, 62] on div "(En): Pastry (Ar): المخبوزات (So): هەویرکاری (Ba): هەویرکاری" at bounding box center [840, 58] width 676 height 17
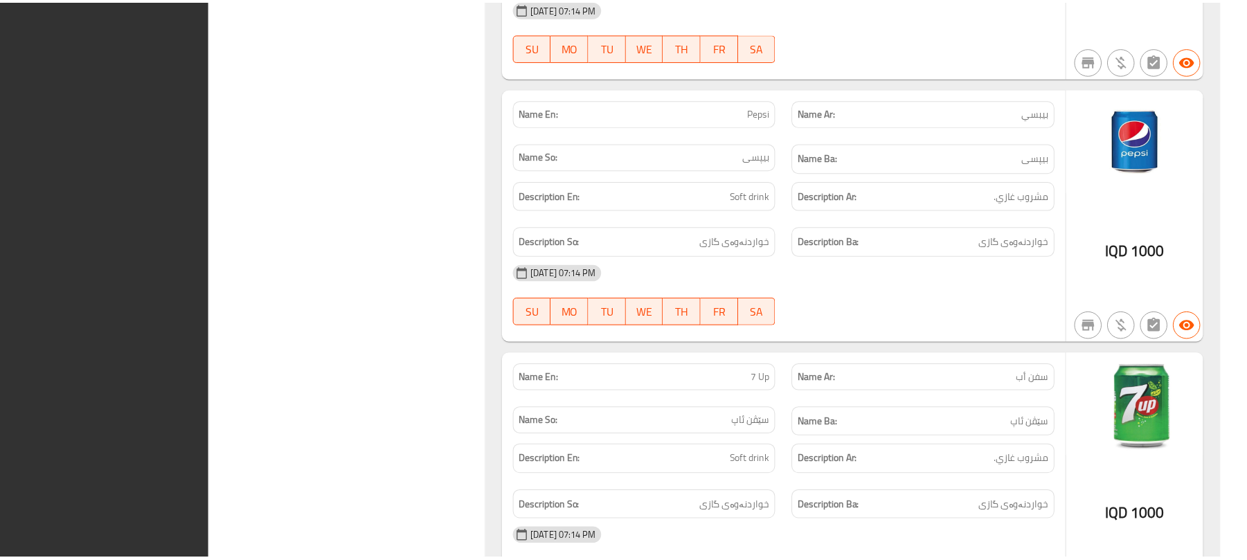
scroll to position [5602, 0]
